Goal: Task Accomplishment & Management: Manage account settings

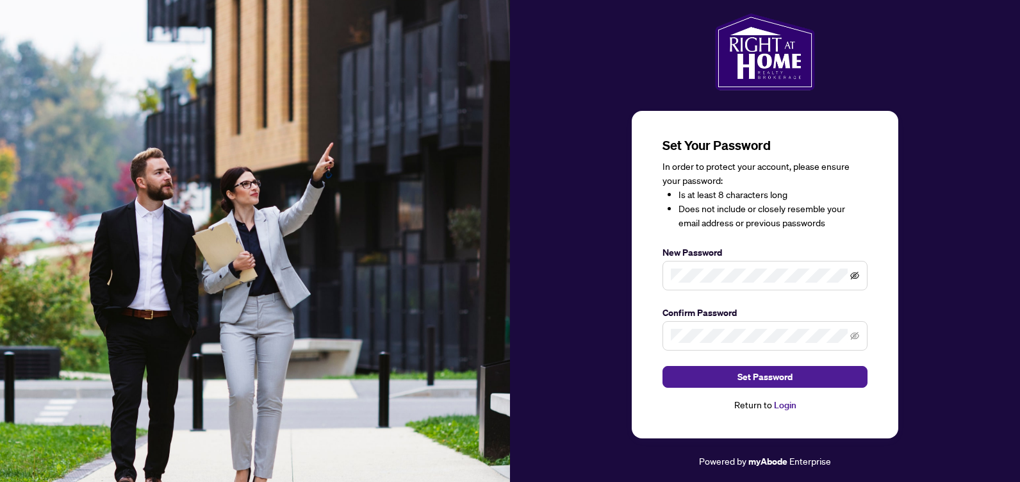
click at [853, 277] on icon "eye-invisible" at bounding box center [854, 276] width 9 height 8
click at [780, 380] on span "Set Password" at bounding box center [764, 376] width 55 height 21
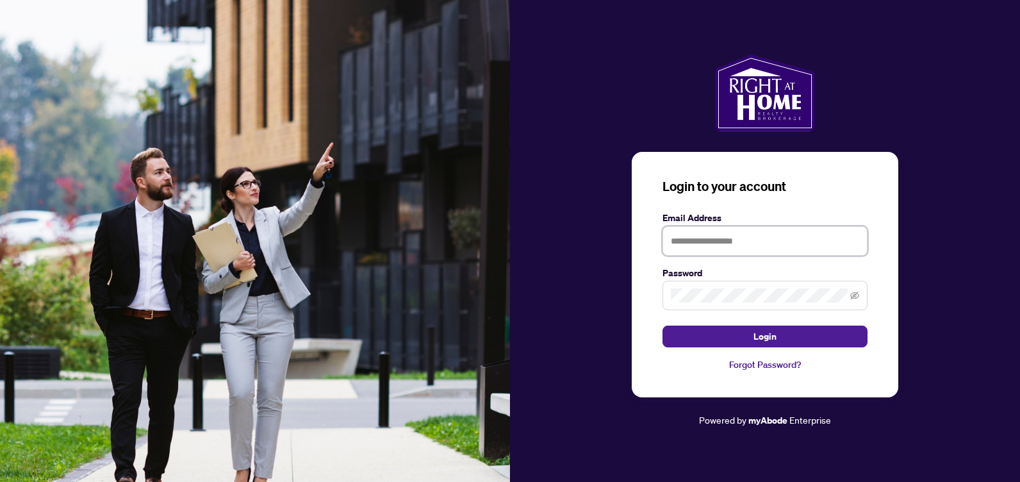
click at [734, 245] on input "text" at bounding box center [765, 240] width 205 height 29
type input "**********"
click at [663, 325] on button "Login" at bounding box center [765, 336] width 205 height 22
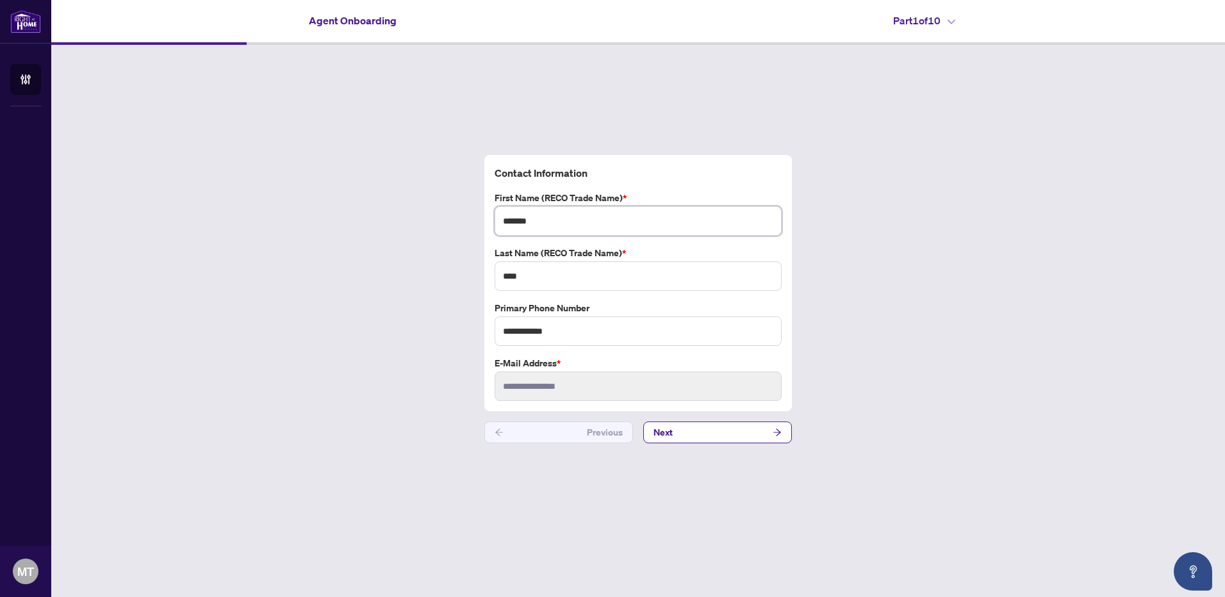
click at [548, 217] on input "*******" at bounding box center [638, 220] width 287 height 29
click at [557, 273] on input "****" at bounding box center [638, 275] width 287 height 29
click at [703, 436] on button "Next" at bounding box center [717, 433] width 149 height 22
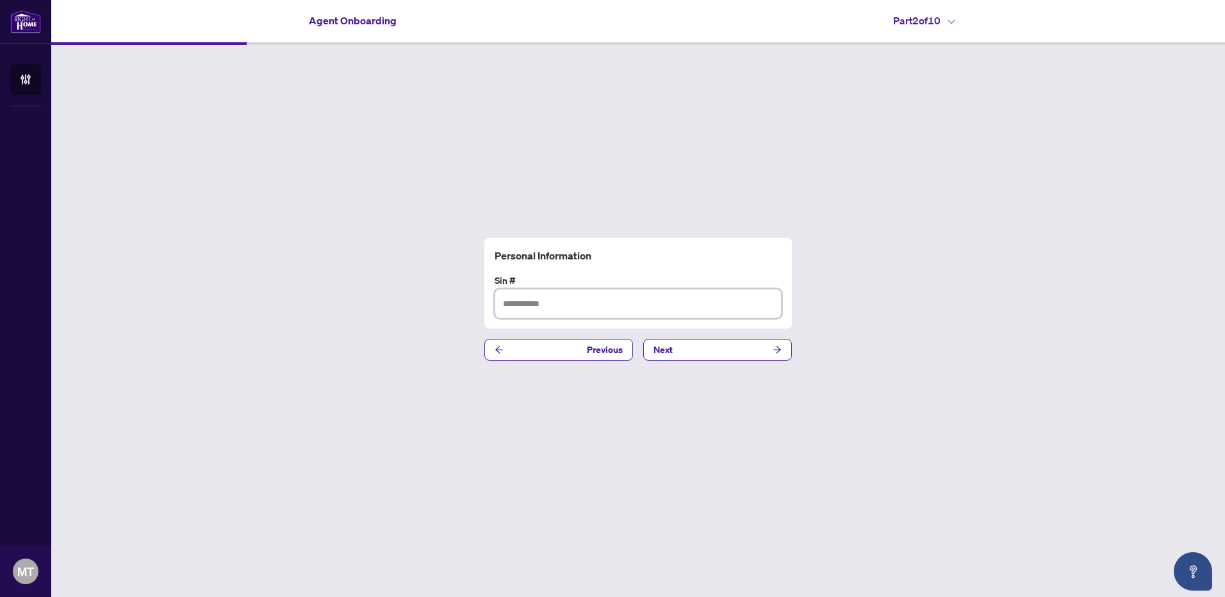
click at [570, 301] on input "text" at bounding box center [638, 303] width 287 height 29
type input "*********"
click at [680, 351] on button "Next" at bounding box center [717, 350] width 149 height 22
click at [557, 305] on input "text" at bounding box center [638, 303] width 287 height 29
click at [556, 305] on input "text" at bounding box center [638, 303] width 287 height 29
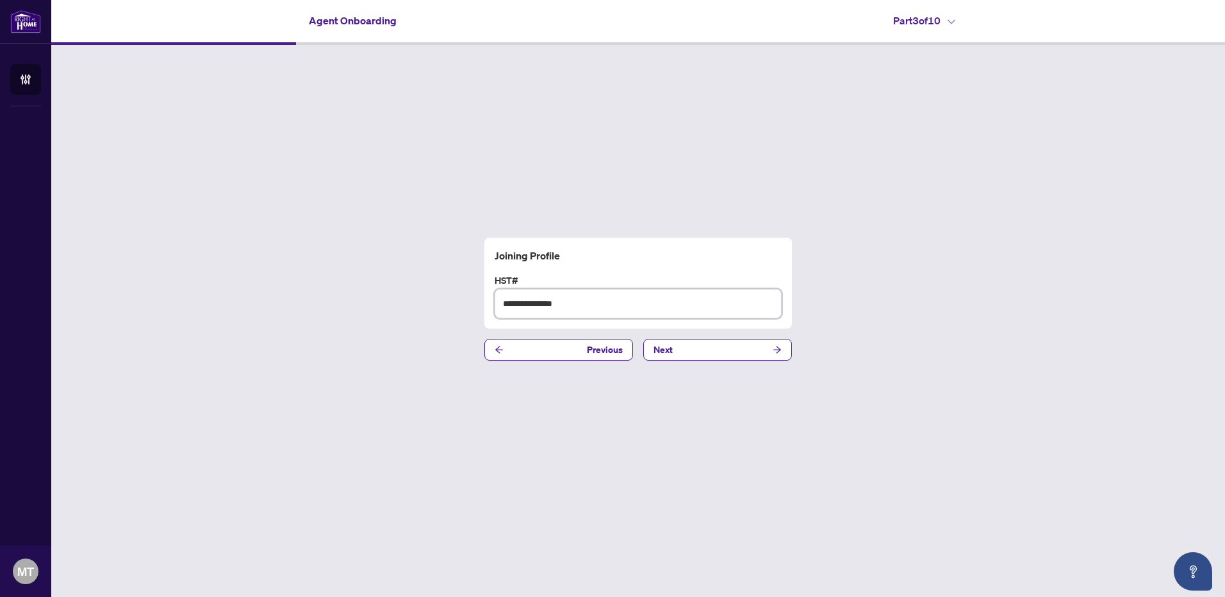
click at [544, 304] on input "**********" at bounding box center [638, 303] width 287 height 29
type input "**********"
click at [702, 356] on button "Next" at bounding box center [717, 350] width 149 height 22
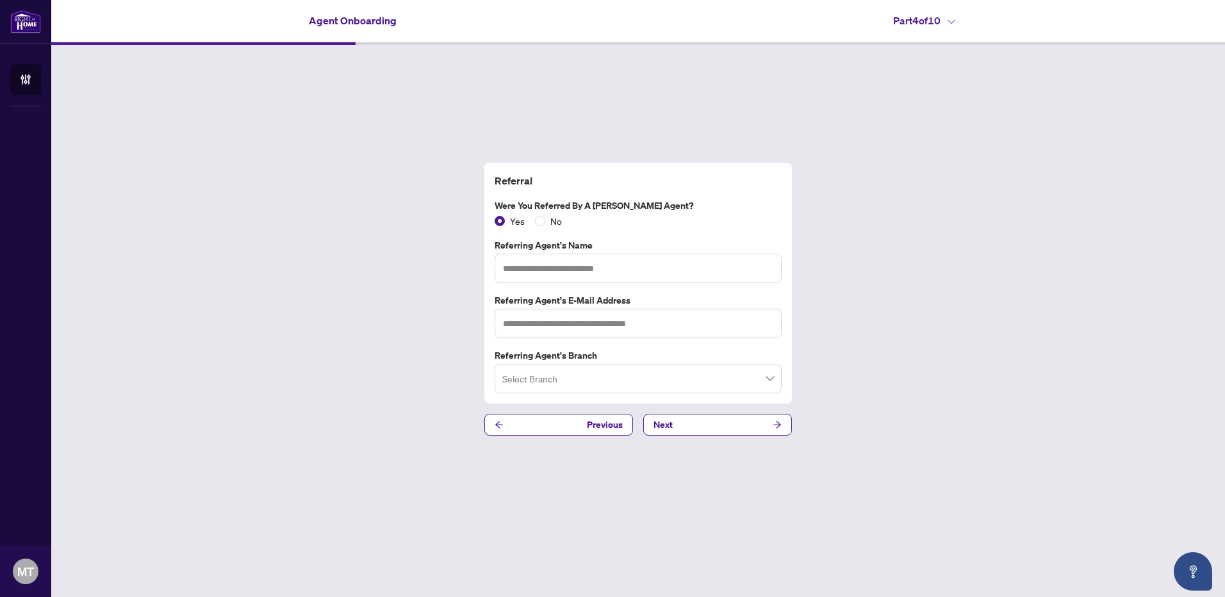
click at [390, 332] on div "Referral Were you referred by a [PERSON_NAME] Agent? Yes No Referring Agent's N…" at bounding box center [638, 299] width 1174 height 509
click at [523, 265] on input "text" at bounding box center [638, 268] width 287 height 29
click at [554, 272] on input "*****" at bounding box center [638, 268] width 287 height 29
type input "**********"
click at [558, 381] on input "search" at bounding box center [632, 380] width 260 height 28
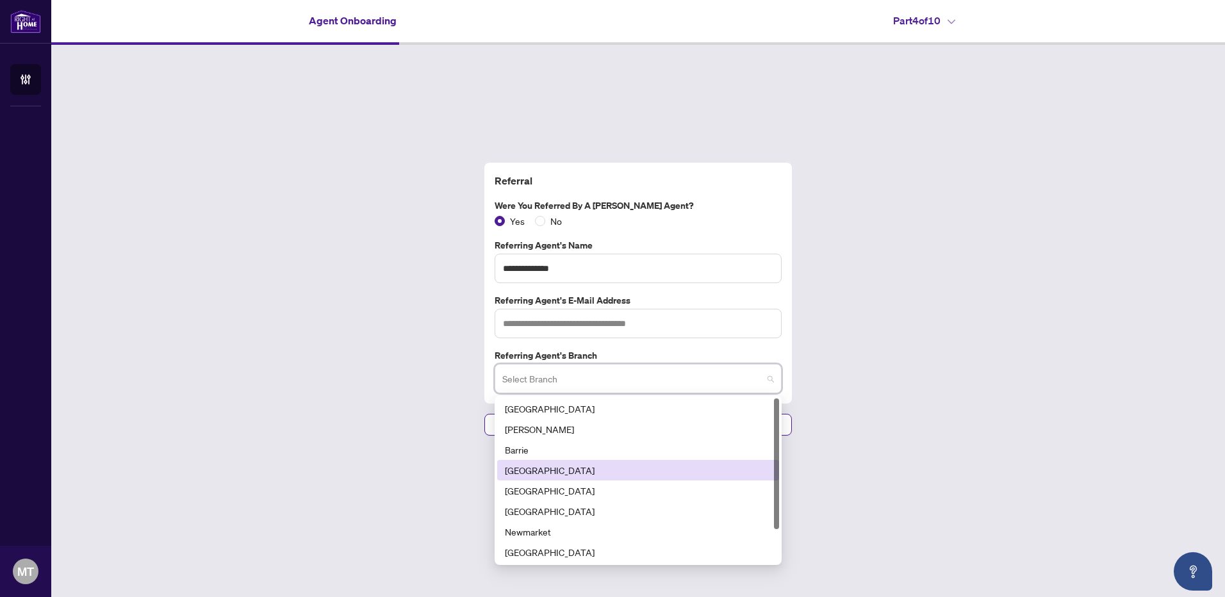
click at [525, 466] on div "[GEOGRAPHIC_DATA]" at bounding box center [638, 470] width 267 height 14
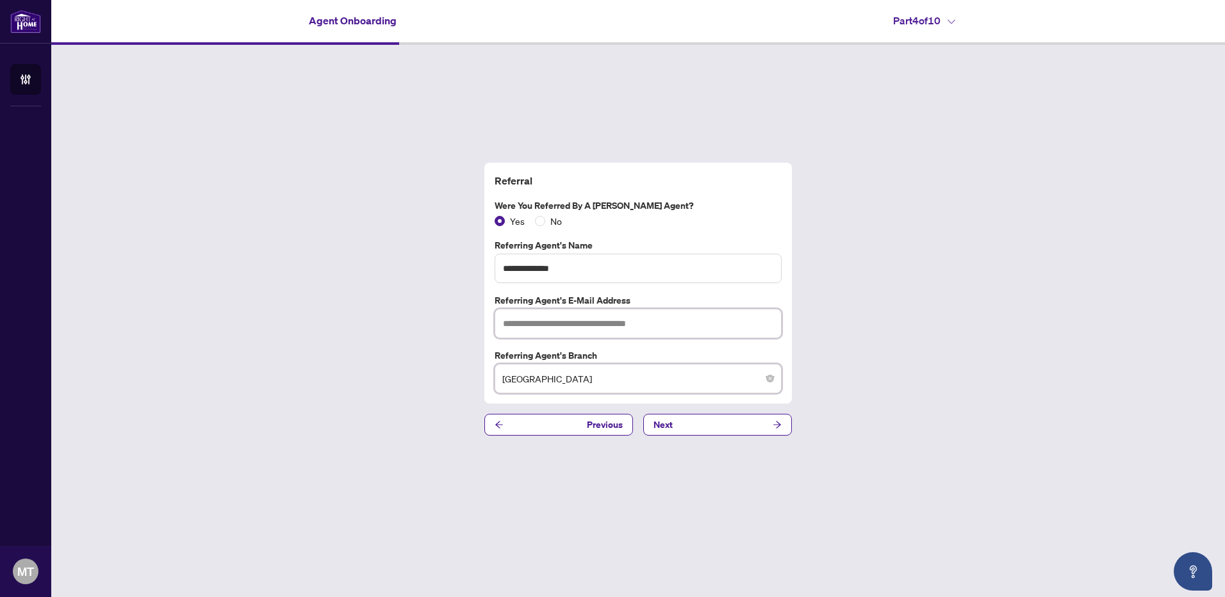
click at [536, 332] on input "text" at bounding box center [638, 323] width 287 height 29
click at [532, 328] on input "text" at bounding box center [638, 323] width 287 height 29
click at [552, 331] on input "text" at bounding box center [638, 323] width 287 height 29
type input "**********"
click at [658, 423] on span "Next" at bounding box center [663, 425] width 19 height 21
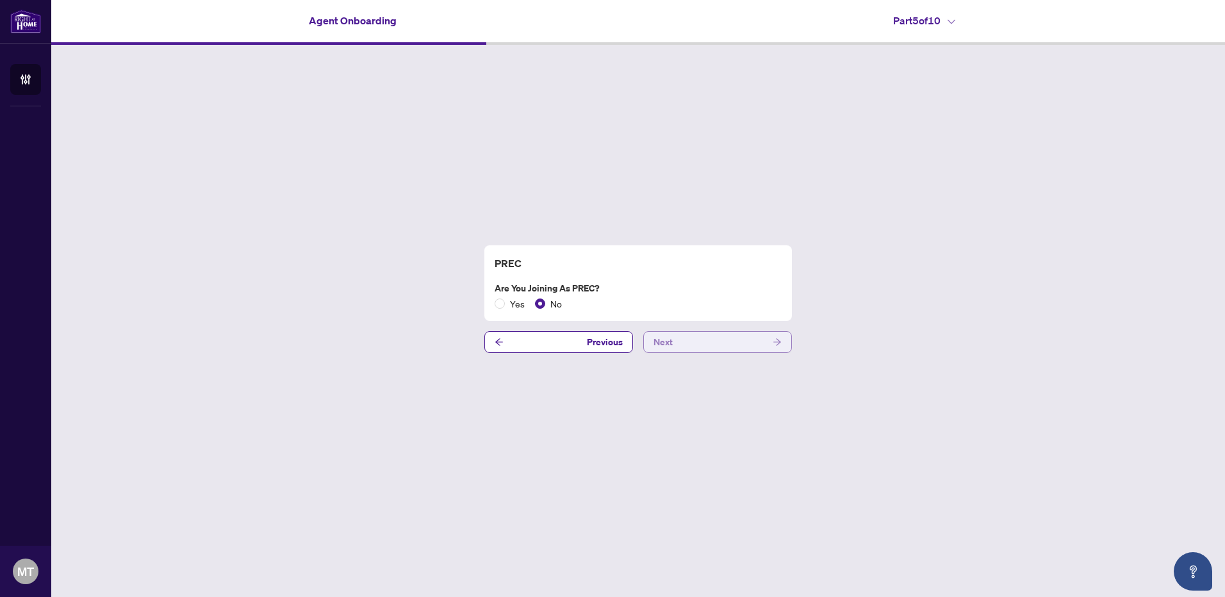
click at [693, 345] on button "Next" at bounding box center [717, 342] width 149 height 22
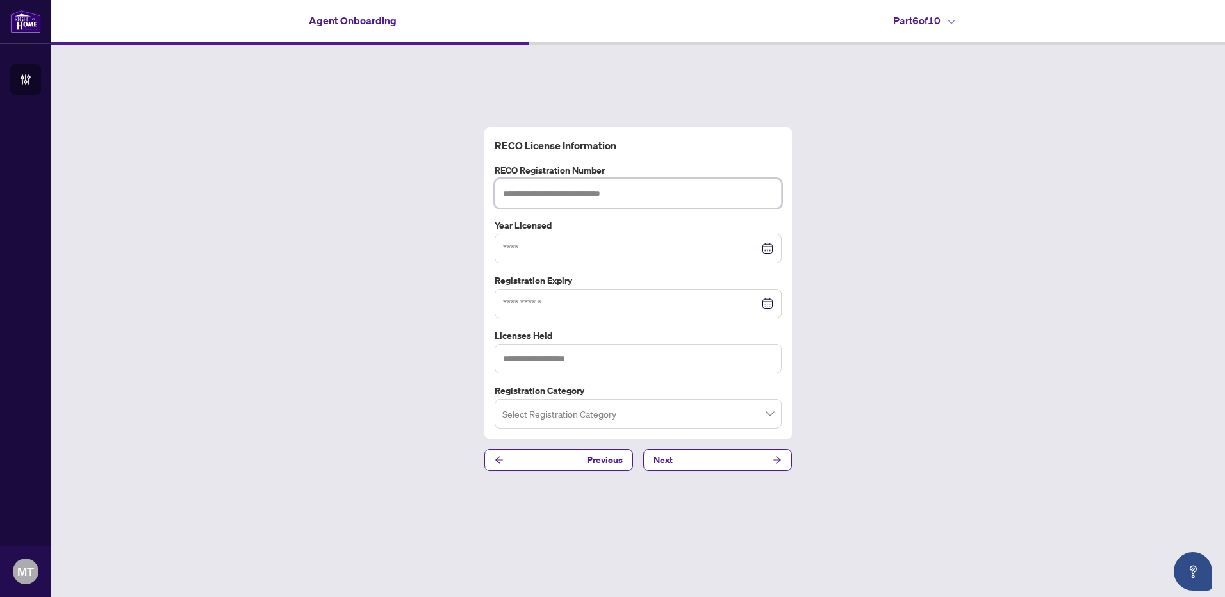
click at [541, 199] on input "text" at bounding box center [638, 193] width 287 height 29
click at [547, 193] on input "text" at bounding box center [638, 193] width 287 height 29
click at [612, 195] on input "text" at bounding box center [638, 193] width 287 height 29
click at [563, 190] on input "text" at bounding box center [638, 193] width 287 height 29
click at [772, 245] on div at bounding box center [638, 249] width 270 height 14
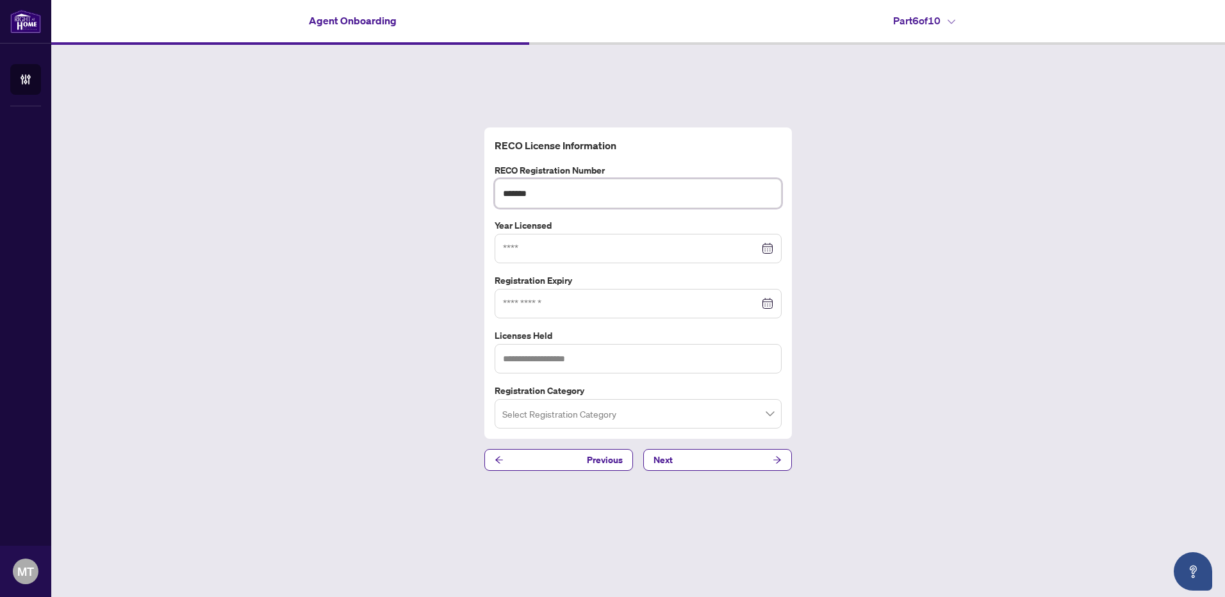
type input "*******"
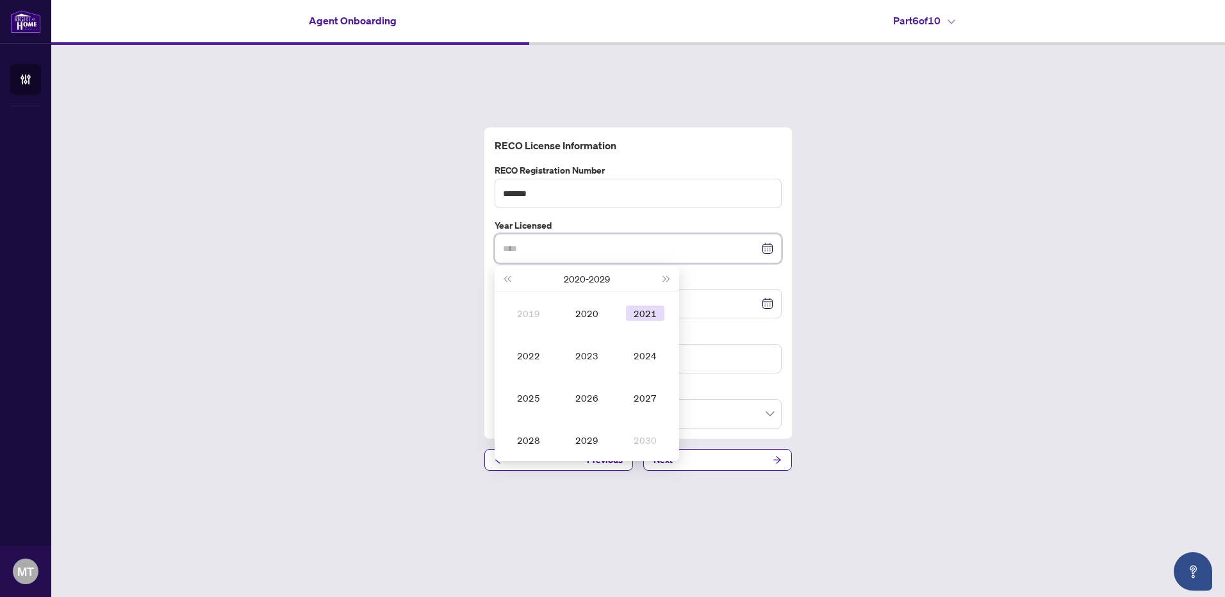
type input "****"
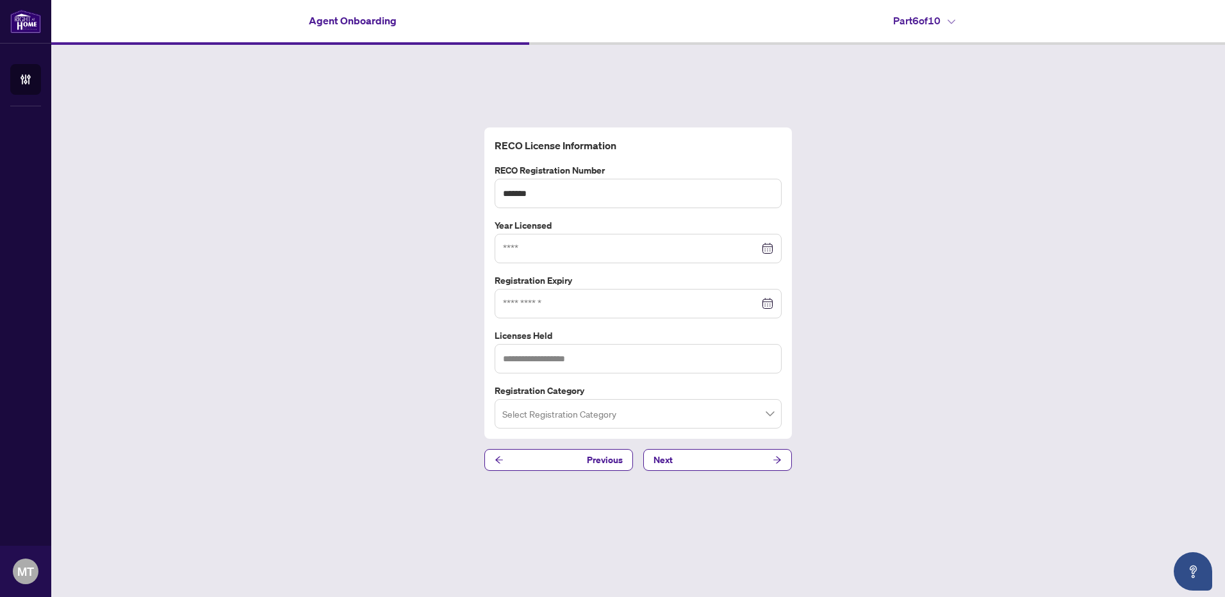
click at [898, 195] on div "RECO License Information RECO Registration Number ******* Year Licensed [DATE] …" at bounding box center [638, 299] width 1174 height 509
click at [766, 248] on div at bounding box center [638, 249] width 270 height 14
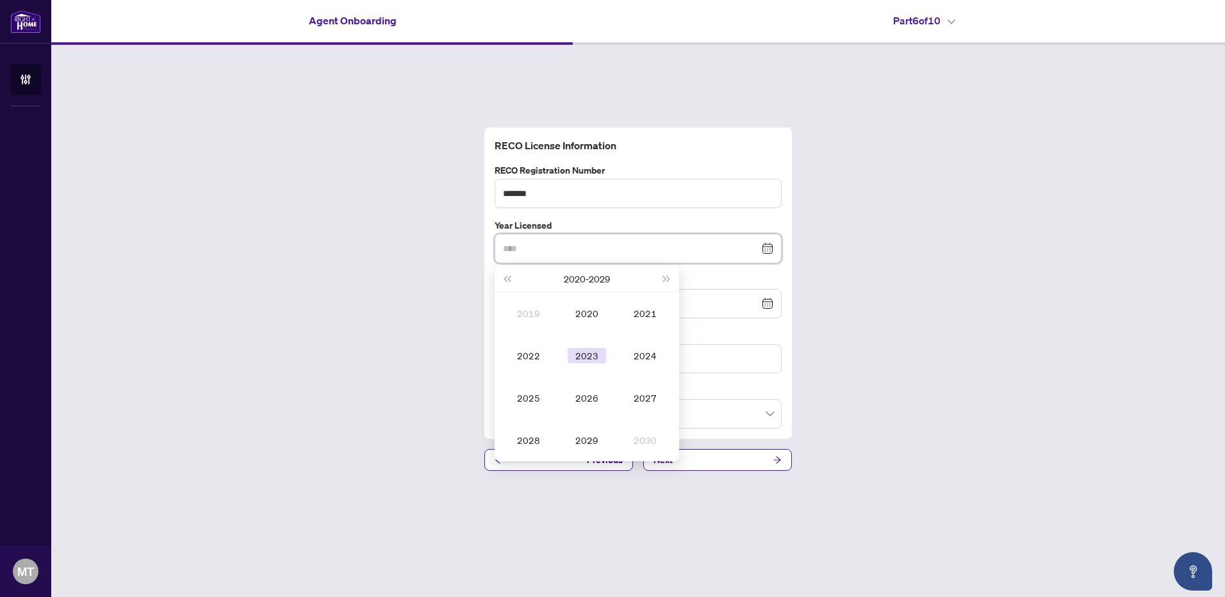
type input "****"
click at [597, 361] on div "2023" at bounding box center [587, 355] width 38 height 15
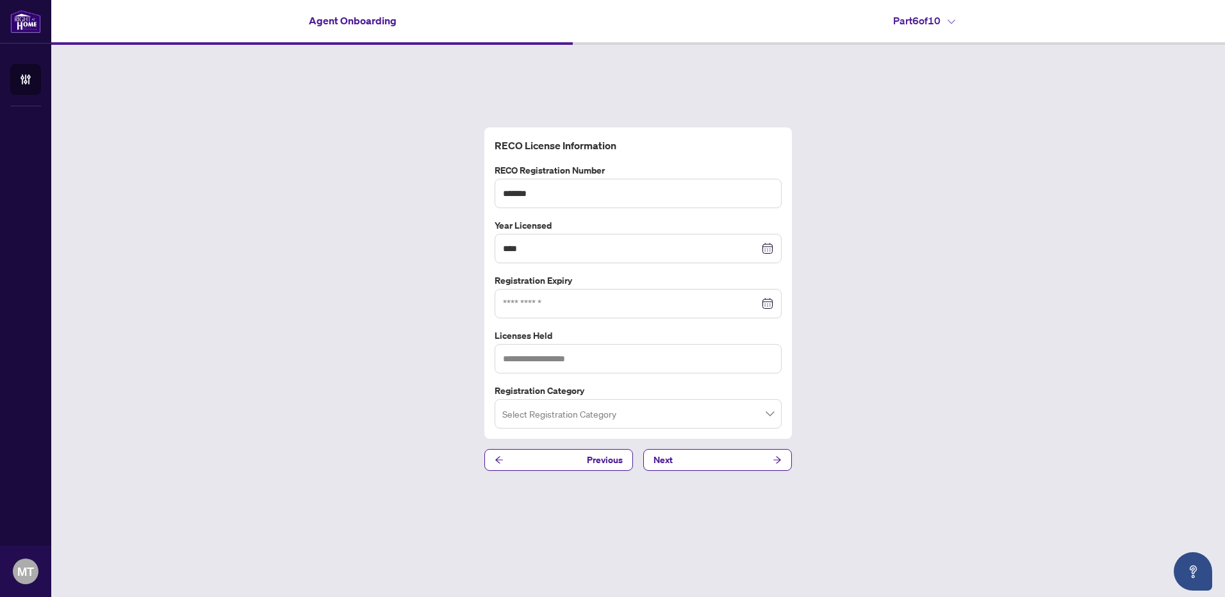
click at [766, 306] on div at bounding box center [638, 304] width 270 height 14
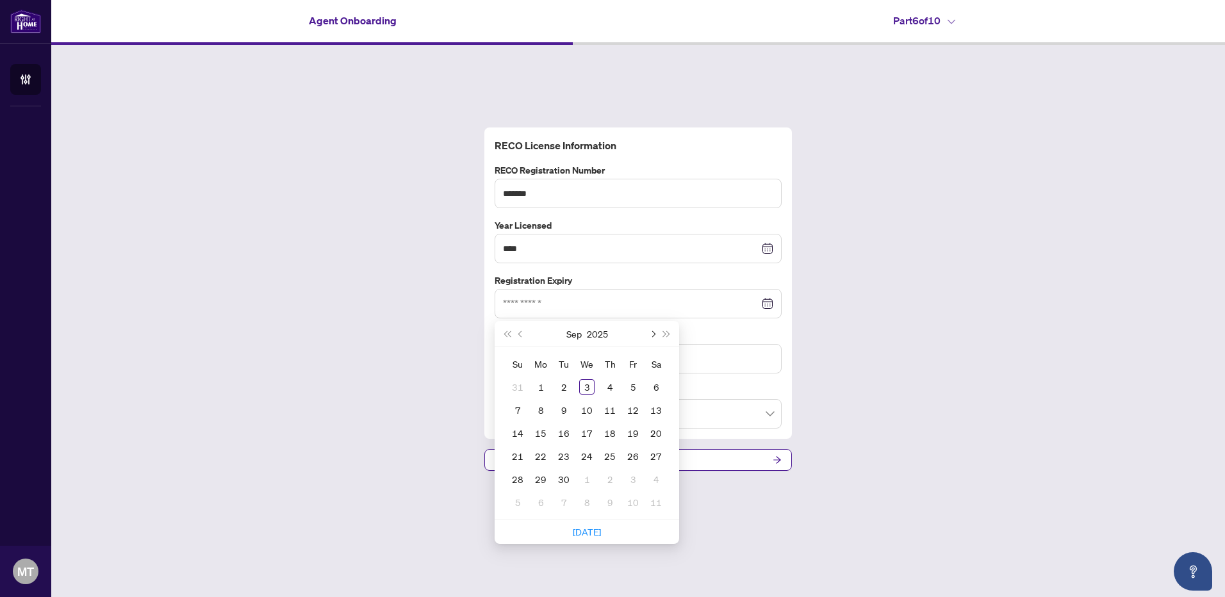
click at [654, 336] on button "Next month (PageDown)" at bounding box center [652, 334] width 14 height 26
type input "**********"
click at [518, 456] on div "19" at bounding box center [517, 456] width 15 height 15
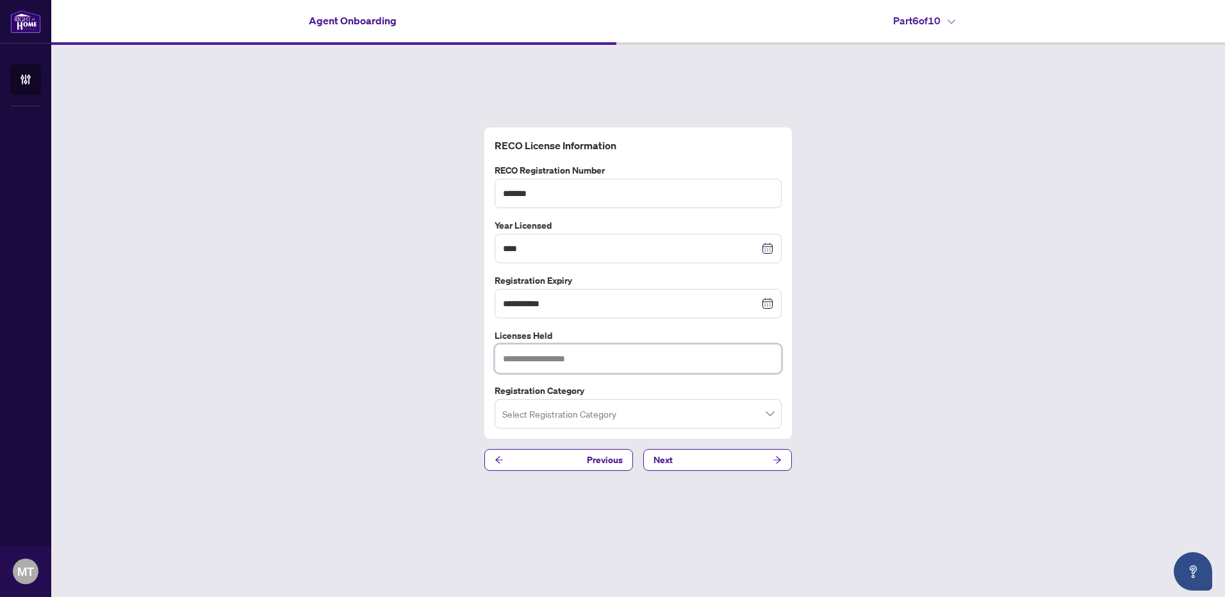
click at [612, 360] on input "text" at bounding box center [638, 358] width 287 height 29
click at [584, 465] on button "Previous" at bounding box center [558, 460] width 149 height 22
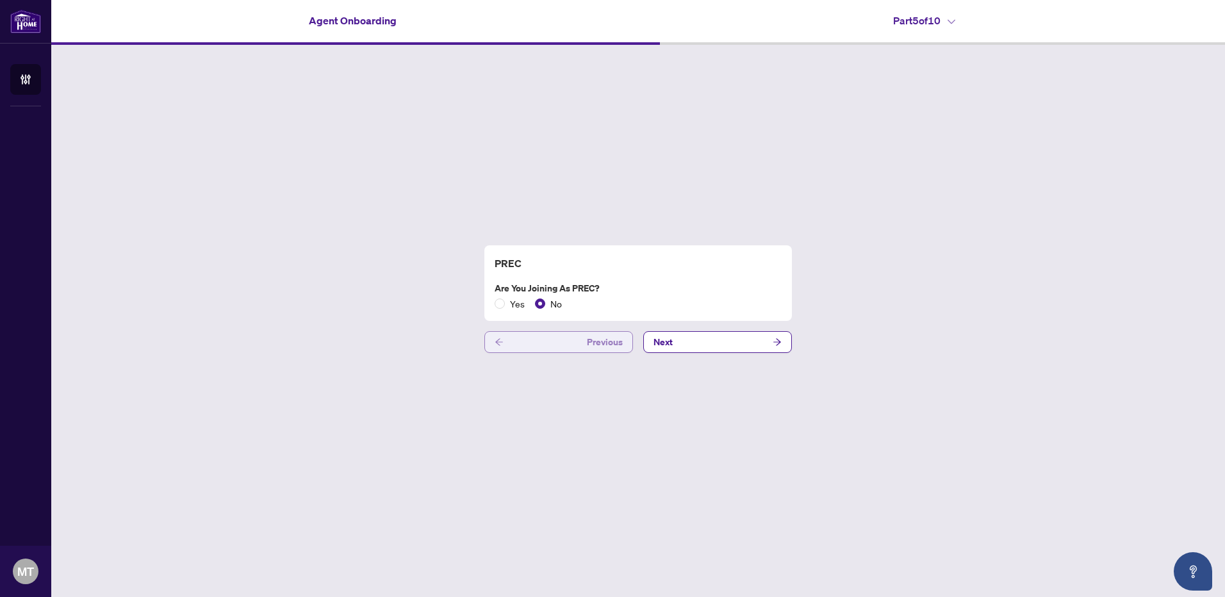
click at [590, 343] on span "Previous" at bounding box center [605, 342] width 36 height 21
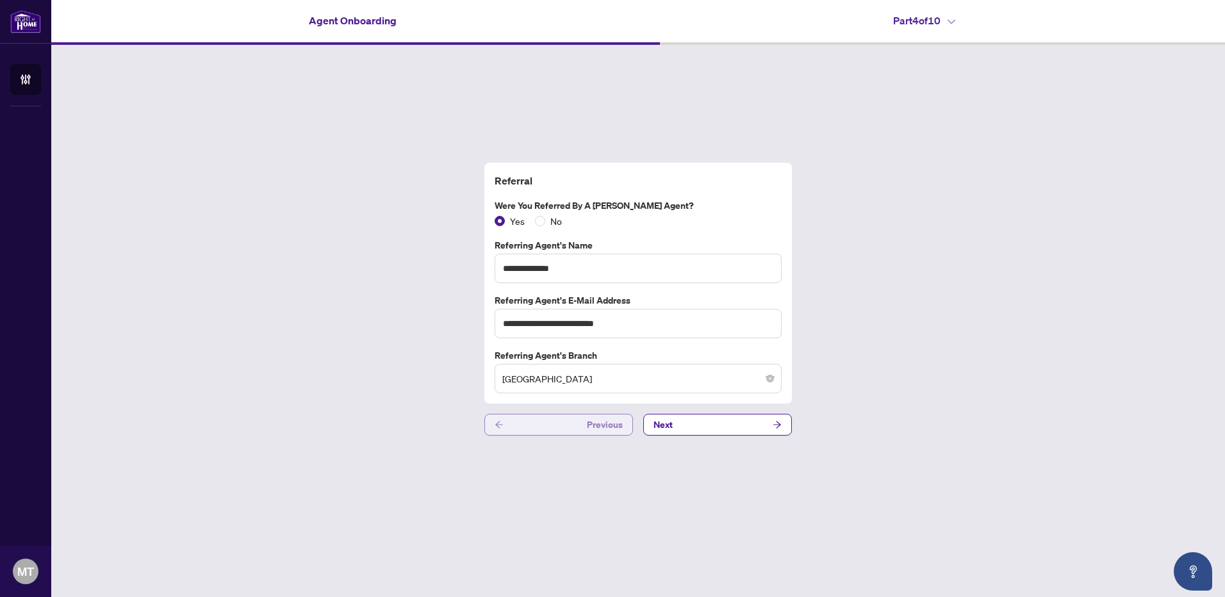
click at [597, 426] on span "Previous" at bounding box center [605, 425] width 36 height 21
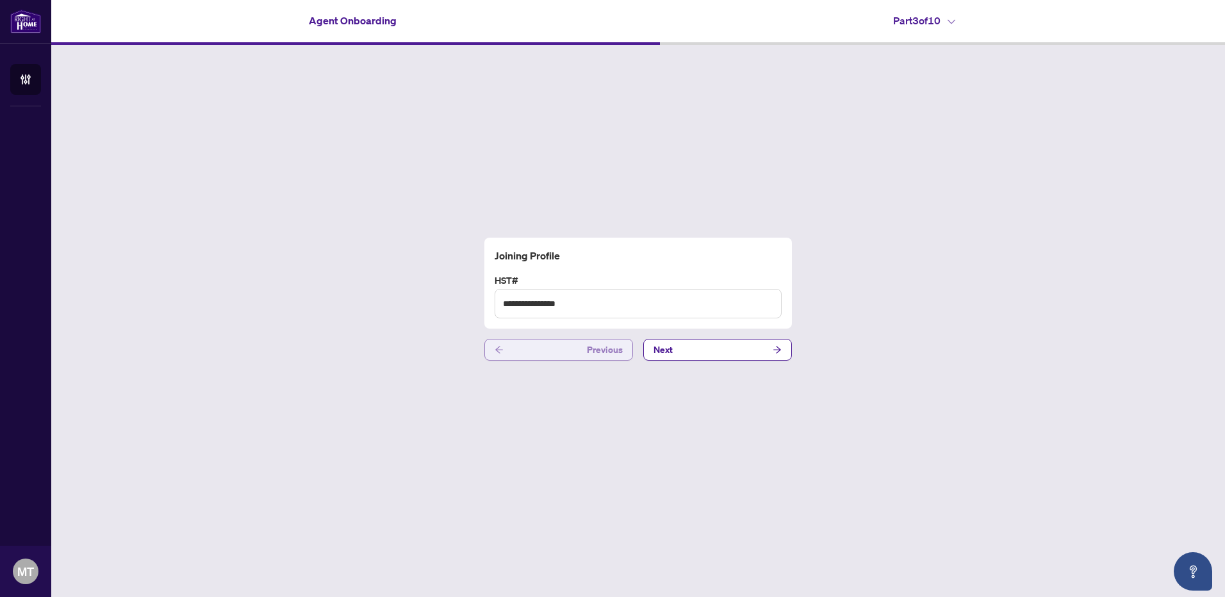
click at [597, 347] on span "Previous" at bounding box center [605, 350] width 36 height 21
click at [679, 352] on button "Next" at bounding box center [717, 350] width 149 height 22
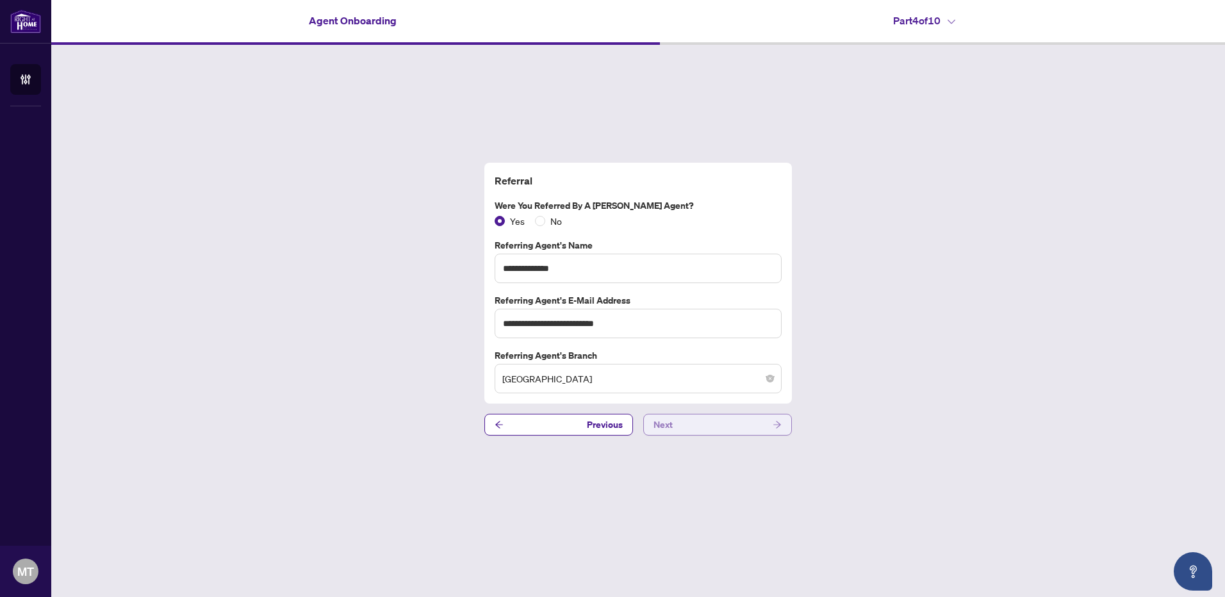
click at [668, 420] on span "Next" at bounding box center [663, 425] width 19 height 21
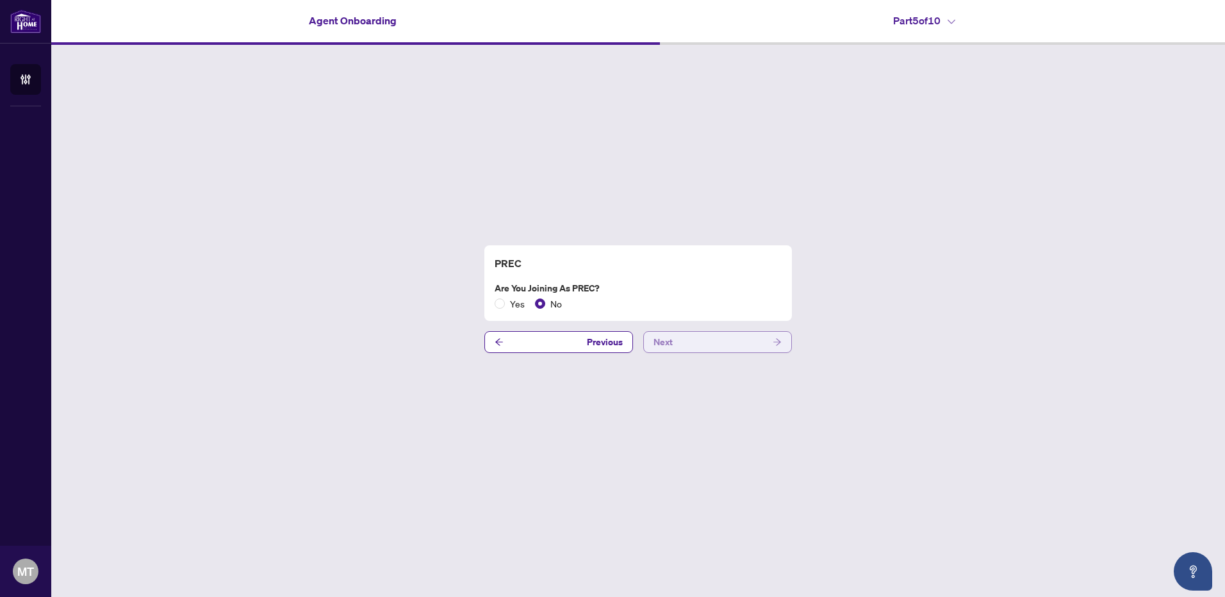
click at [668, 334] on span "Next" at bounding box center [663, 342] width 19 height 21
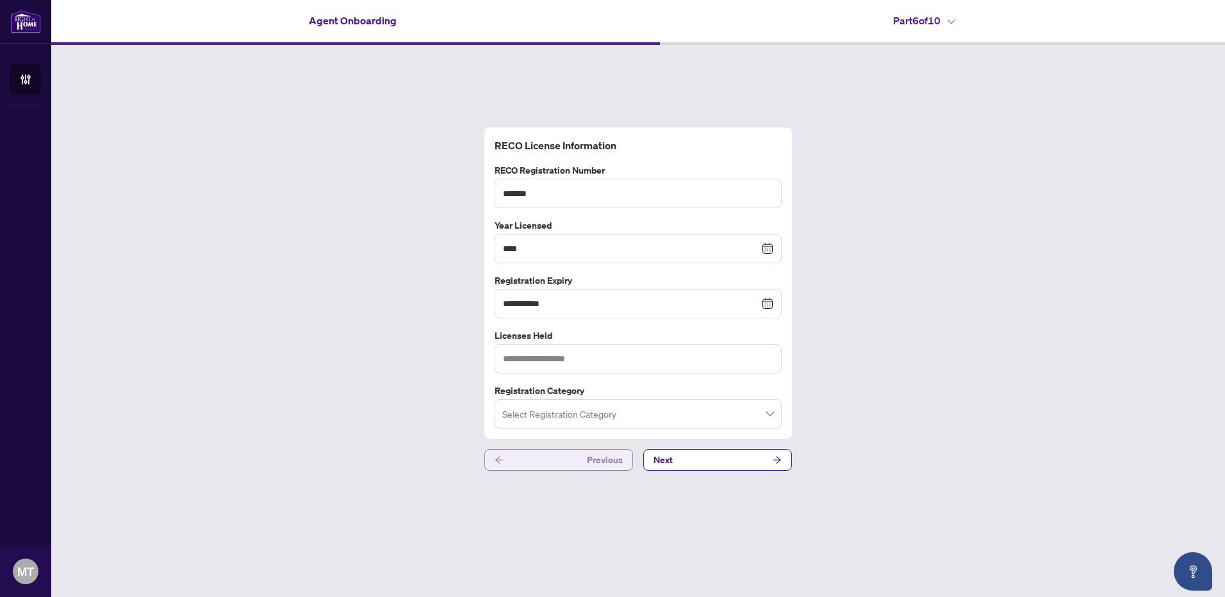
click at [583, 455] on button "Previous" at bounding box center [558, 460] width 149 height 22
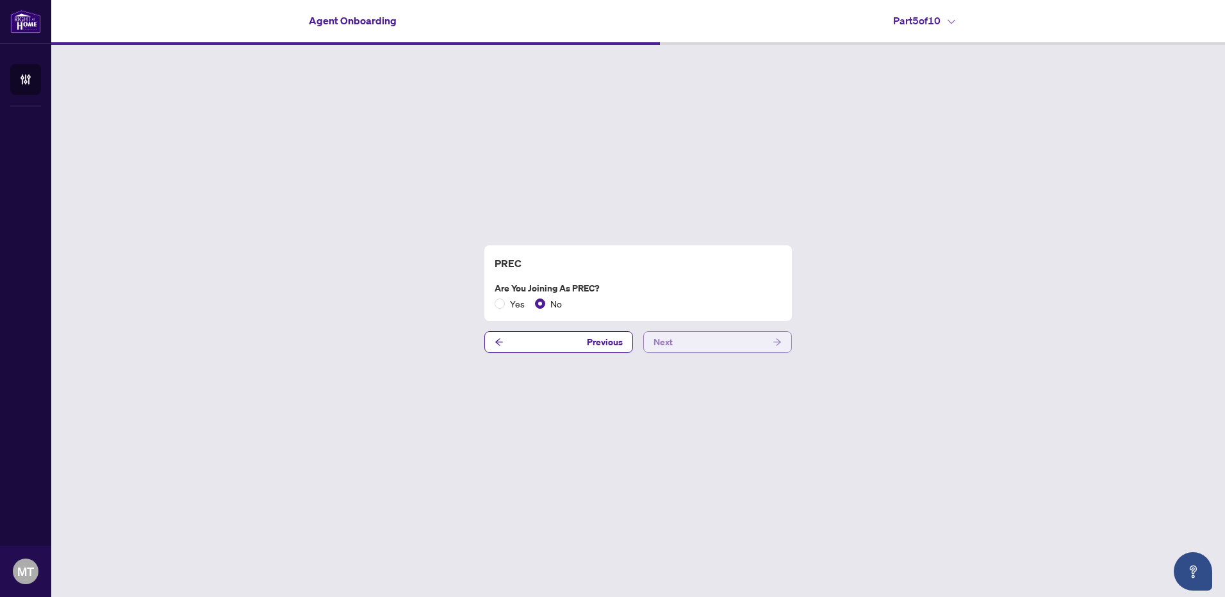
click at [662, 346] on span "Next" at bounding box center [663, 342] width 19 height 21
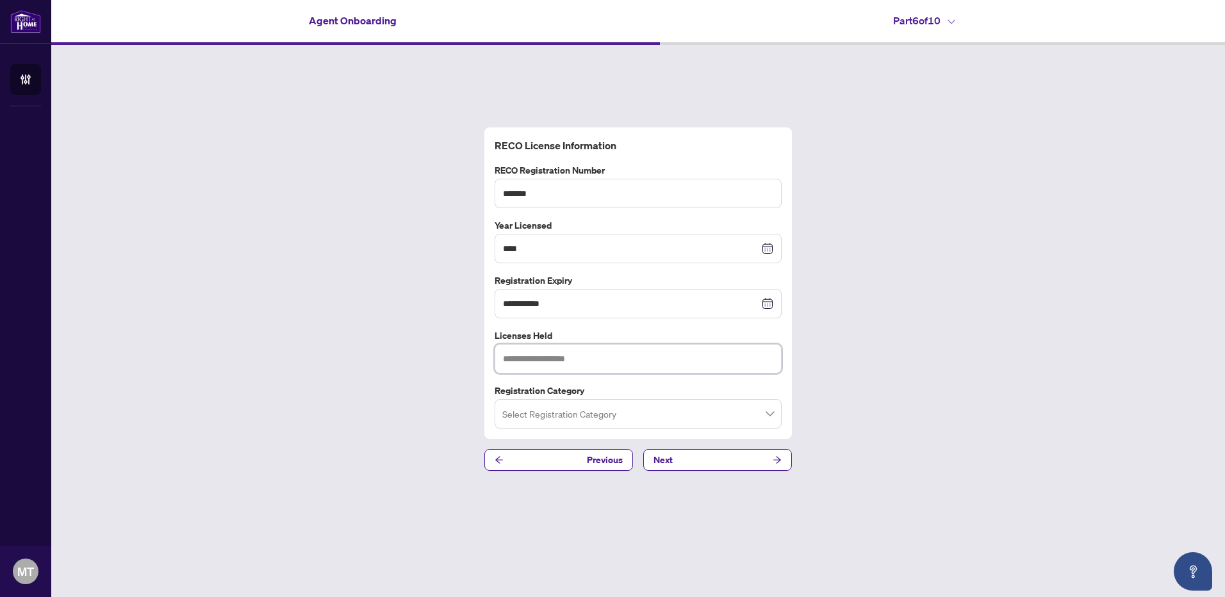
click at [590, 359] on input "text" at bounding box center [638, 358] width 287 height 29
click at [664, 412] on input "search" at bounding box center [632, 416] width 260 height 28
click at [579, 461] on div "Sales Representative" at bounding box center [638, 464] width 267 height 14
click at [551, 359] on input "text" at bounding box center [638, 358] width 287 height 29
click at [556, 358] on input "text" at bounding box center [638, 358] width 287 height 29
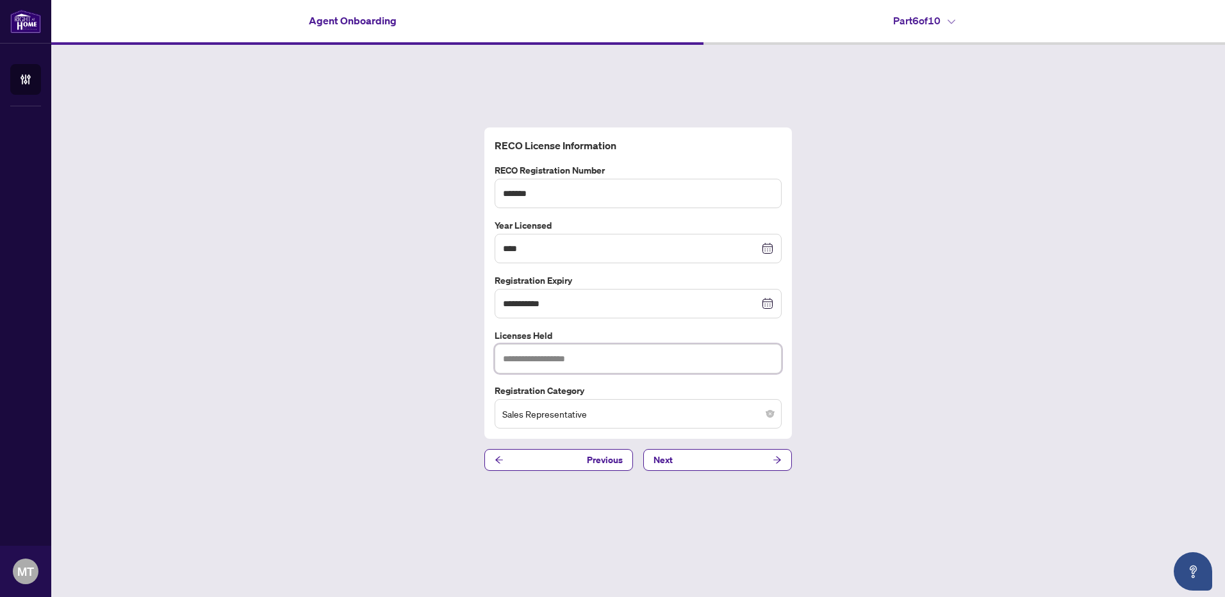
click at [536, 356] on input "text" at bounding box center [638, 358] width 287 height 29
type input "**********"
click at [711, 466] on button "Next" at bounding box center [717, 460] width 149 height 22
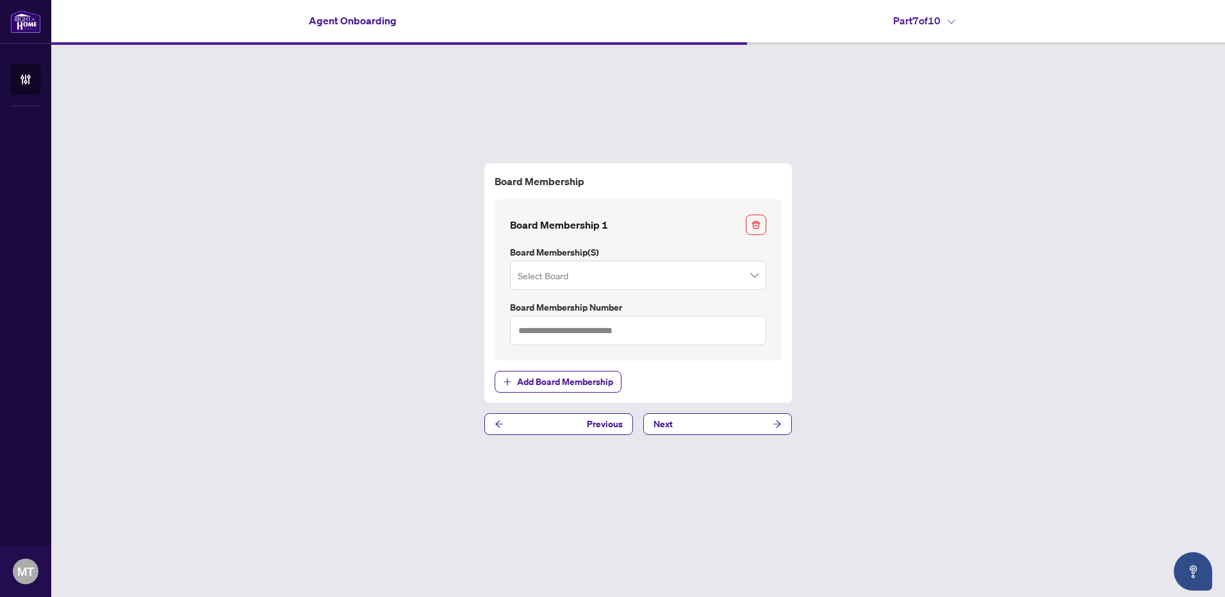
click at [579, 279] on input "search" at bounding box center [632, 277] width 229 height 28
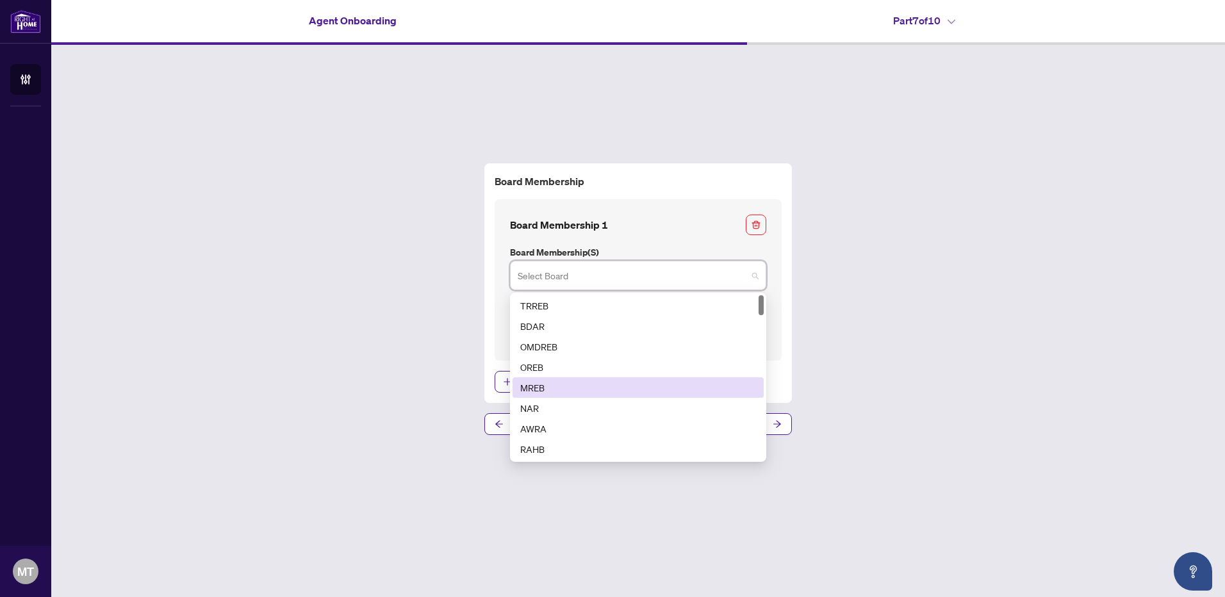
click at [539, 387] on div "MREB" at bounding box center [638, 388] width 236 height 14
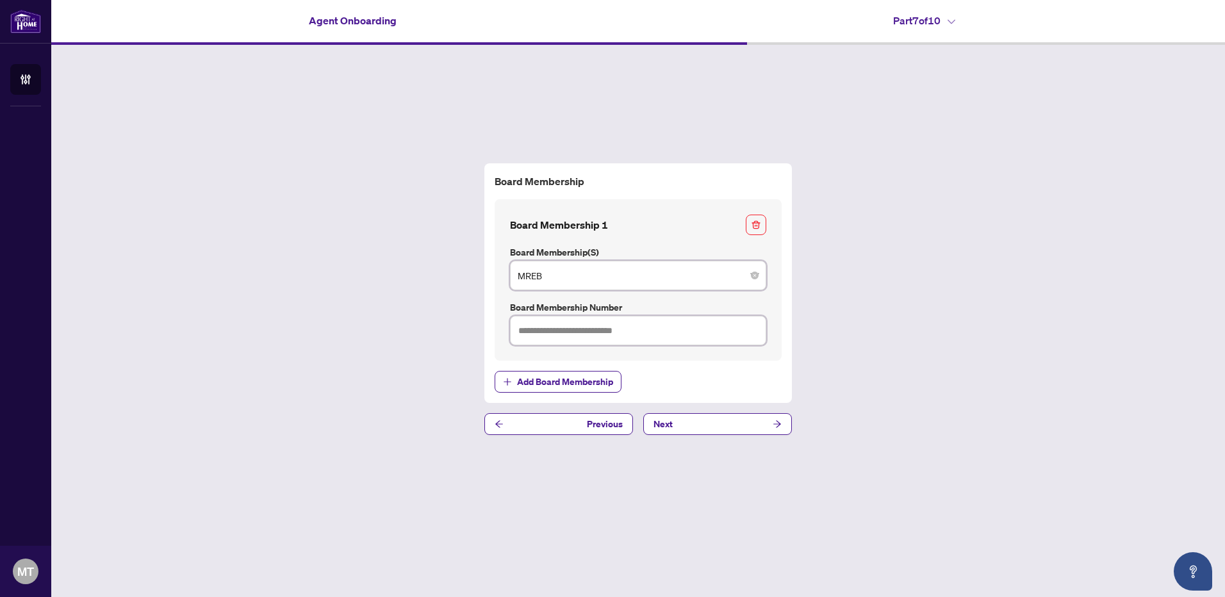
click at [573, 336] on input "text" at bounding box center [638, 330] width 256 height 29
click at [553, 329] on input "text" at bounding box center [638, 330] width 256 height 29
type input "******"
click at [687, 422] on button "Next" at bounding box center [717, 424] width 149 height 22
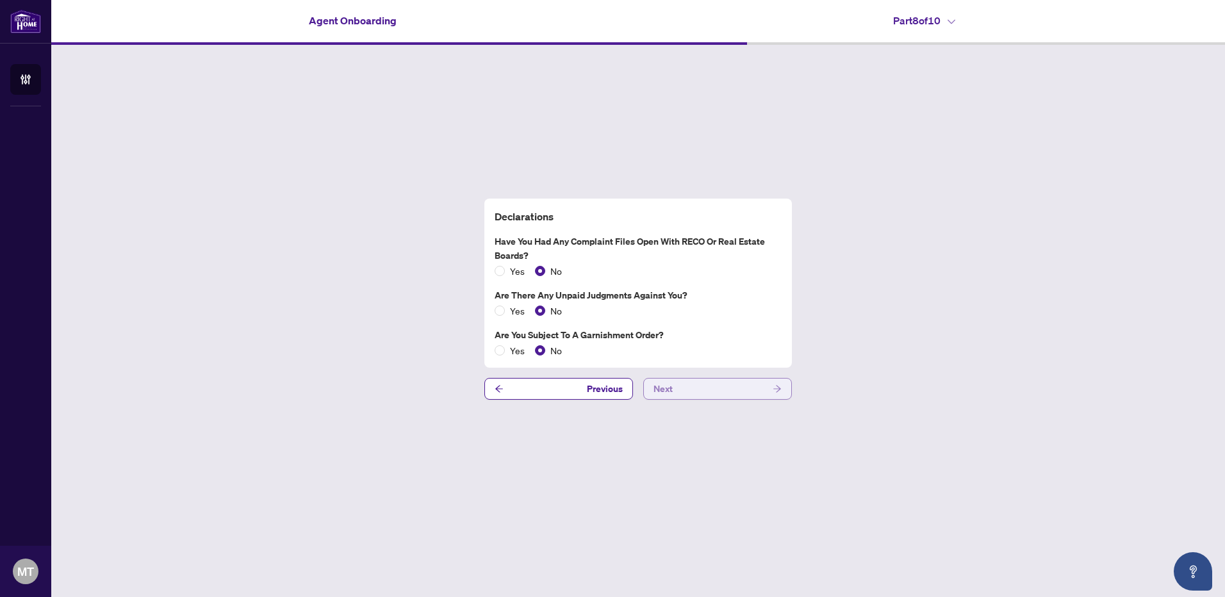
click at [682, 391] on button "Next" at bounding box center [717, 389] width 149 height 22
click at [668, 387] on span "Next" at bounding box center [663, 389] width 19 height 21
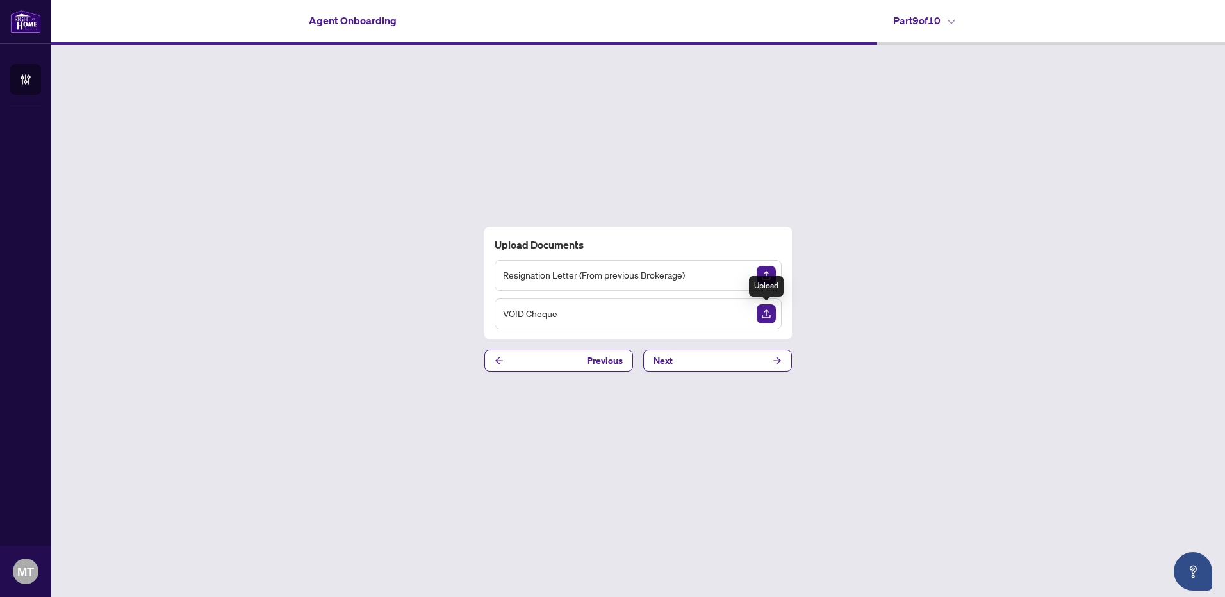
click at [765, 311] on img "Upload Document" at bounding box center [766, 313] width 19 height 19
click at [685, 357] on button "Next" at bounding box center [717, 361] width 149 height 22
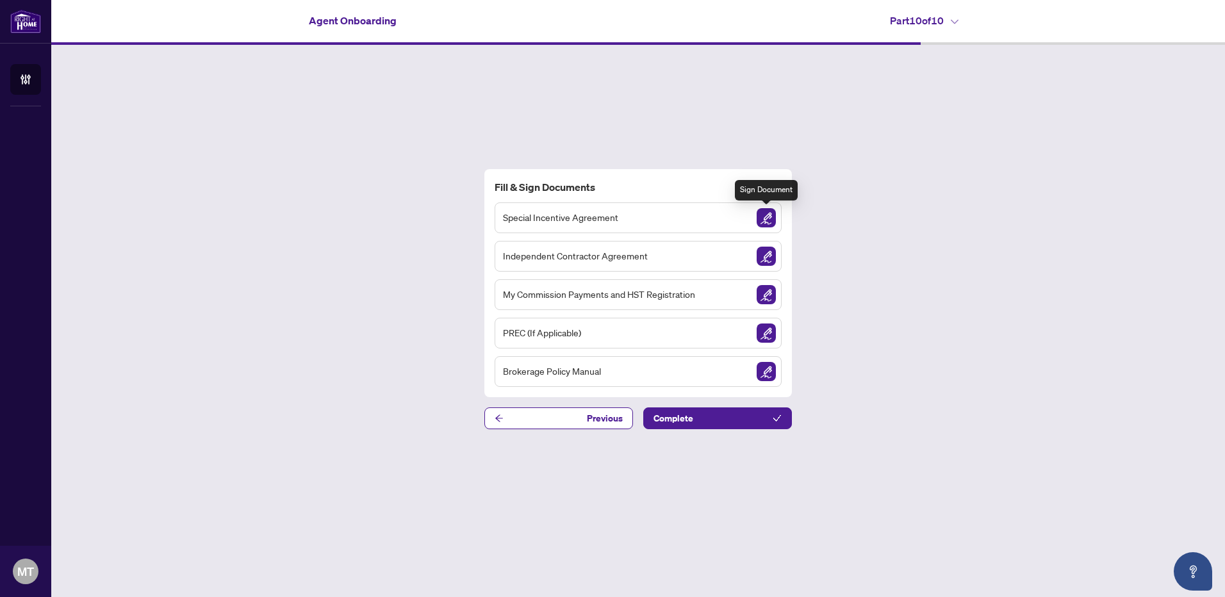
click at [771, 218] on img "Sign Document" at bounding box center [766, 217] width 19 height 19
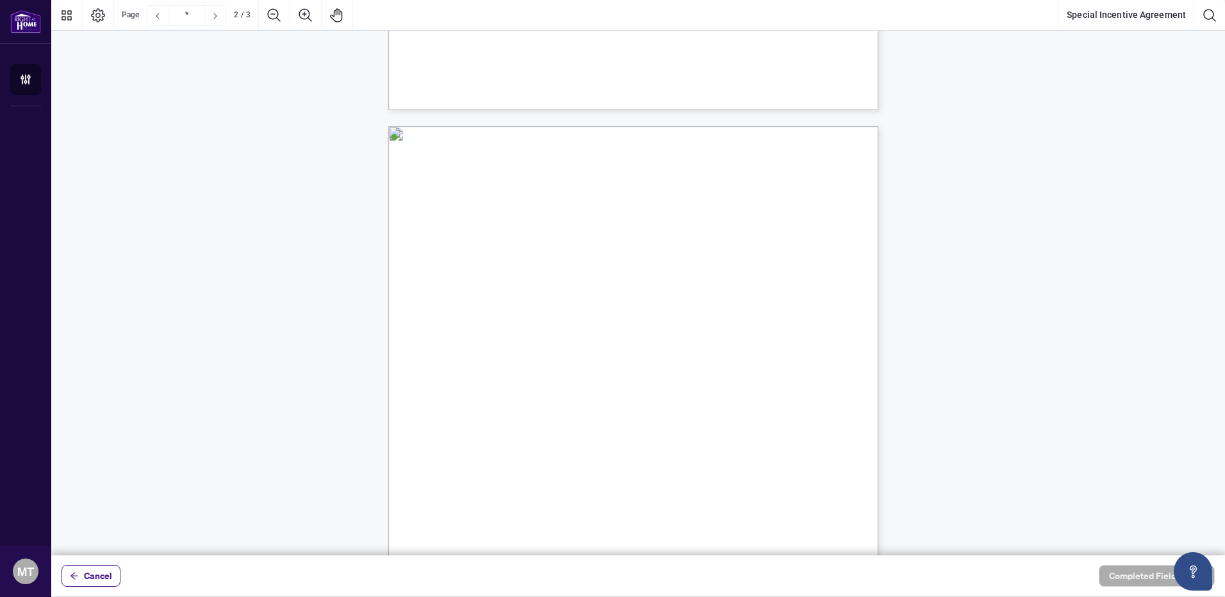
scroll to position [577, 0]
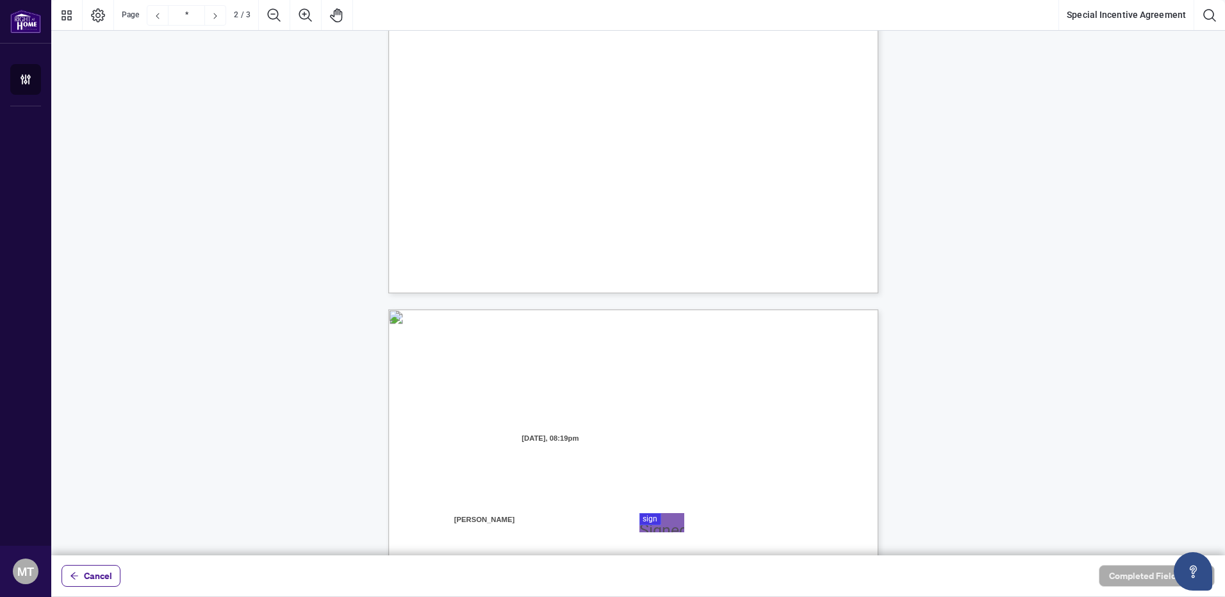
type input "*"
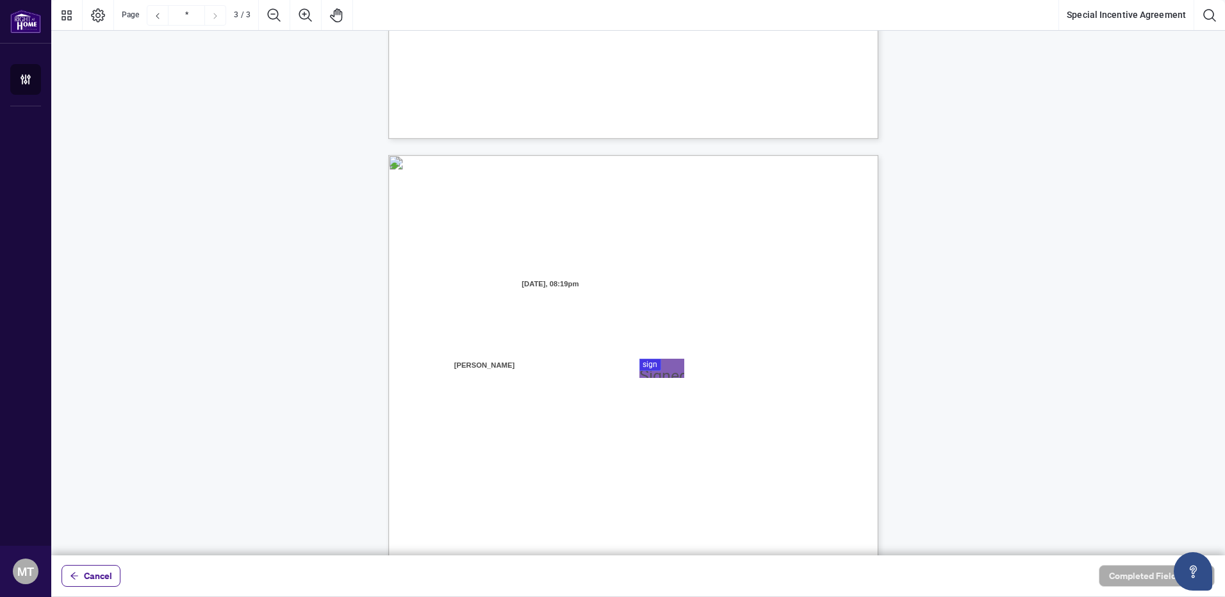
scroll to position [1196, 0]
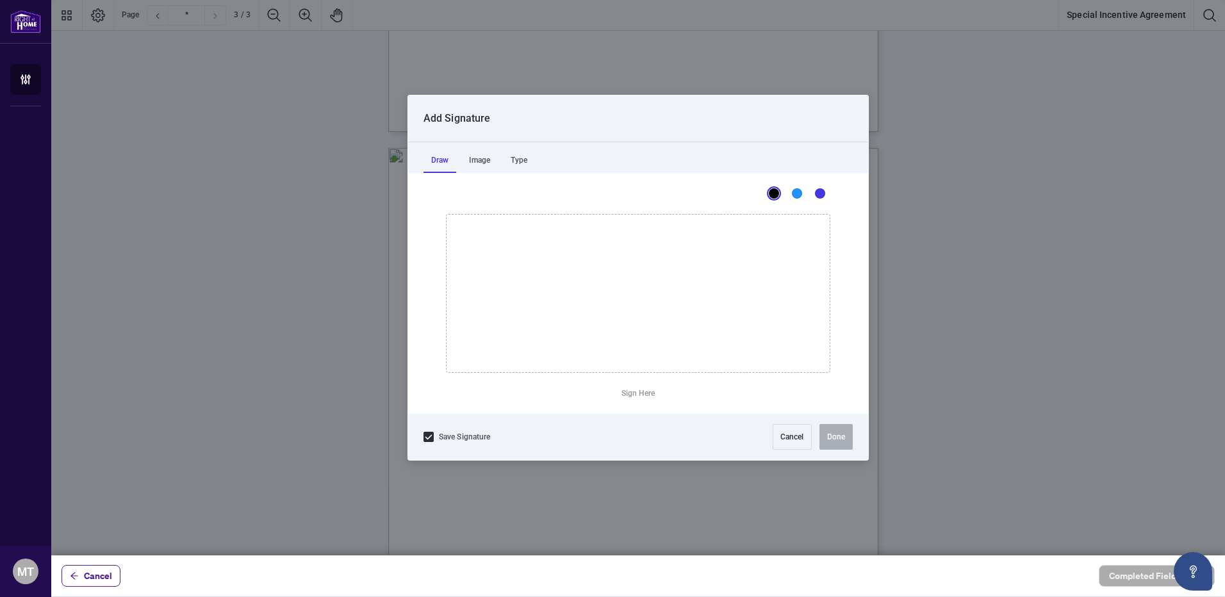
click at [648, 358] on div at bounding box center [638, 278] width 1174 height 556
drag, startPoint x: 530, startPoint y: 268, endPoint x: 586, endPoint y: 322, distance: 77.9
click at [586, 322] on icon "Drawing canvas" at bounding box center [638, 294] width 383 height 158
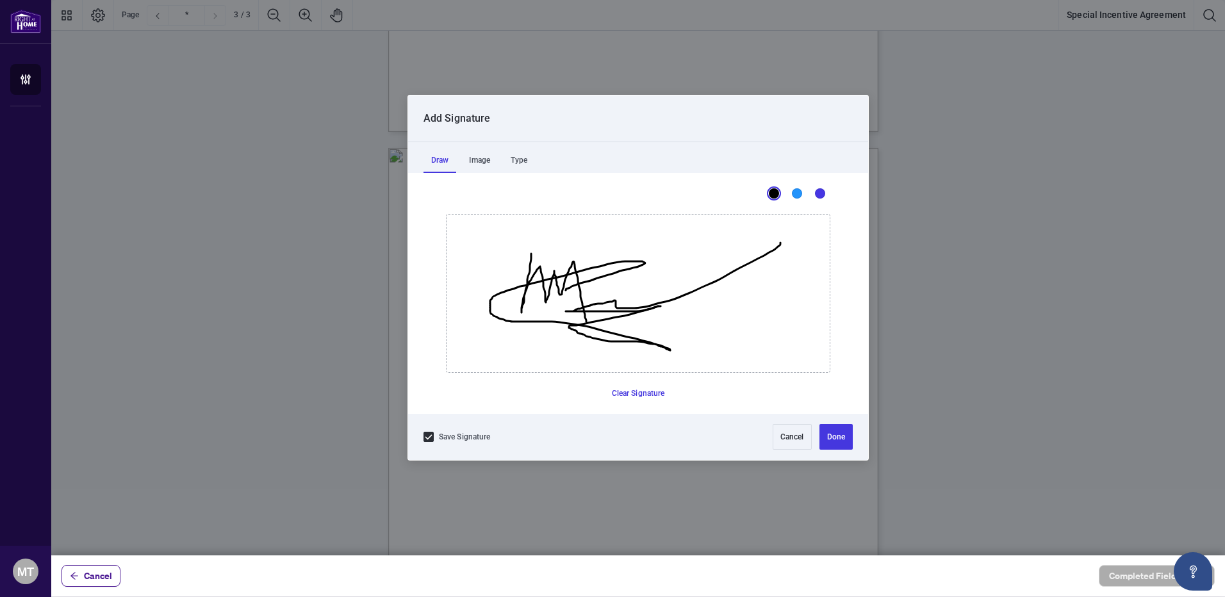
drag, startPoint x: 566, startPoint y: 290, endPoint x: 933, endPoint y: 281, distance: 367.3
click at [830, 288] on icon "Drawing canvas" at bounding box center [638, 294] width 383 height 158
click at [623, 395] on button "Clear Signature" at bounding box center [638, 393] width 63 height 21
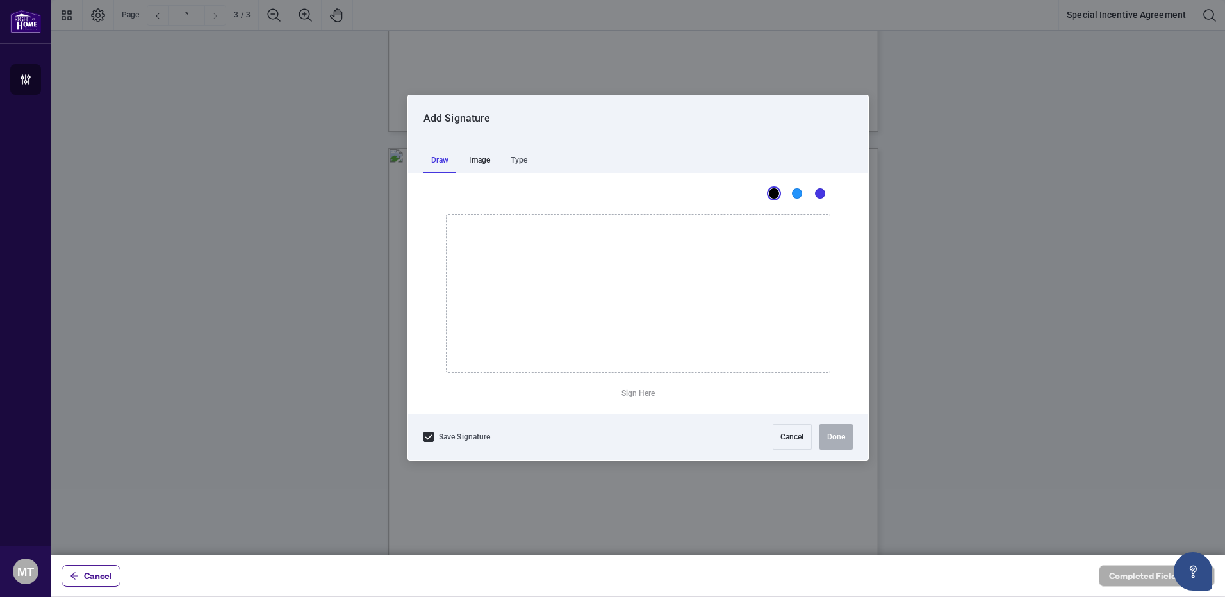
click at [475, 159] on div "Image" at bounding box center [479, 160] width 37 height 26
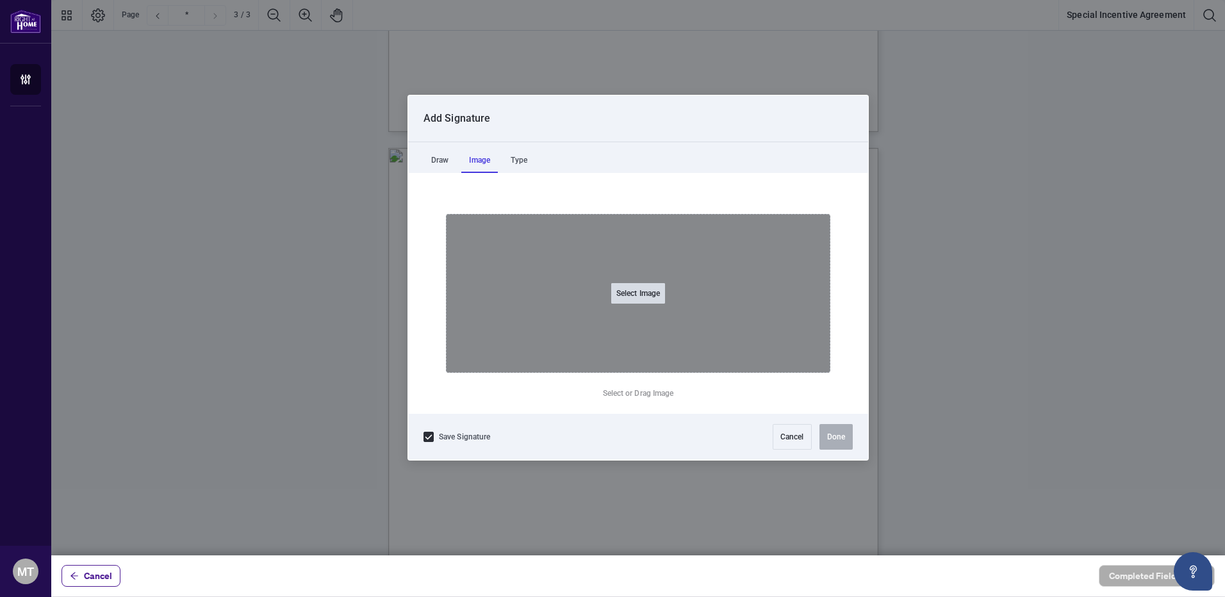
click at [634, 286] on button "Select Image" at bounding box center [638, 293] width 54 height 21
click at [638, 294] on input "Select Image" at bounding box center [719, 300] width 162 height 13
type input "**********"
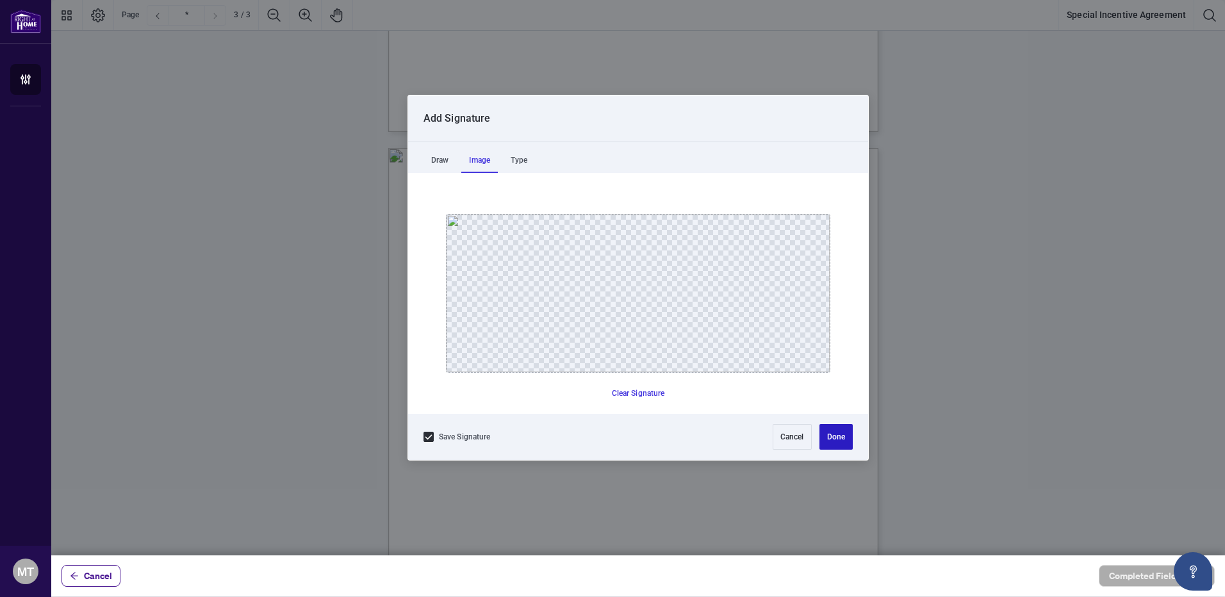
click at [828, 438] on button "Done" at bounding box center [835, 437] width 33 height 26
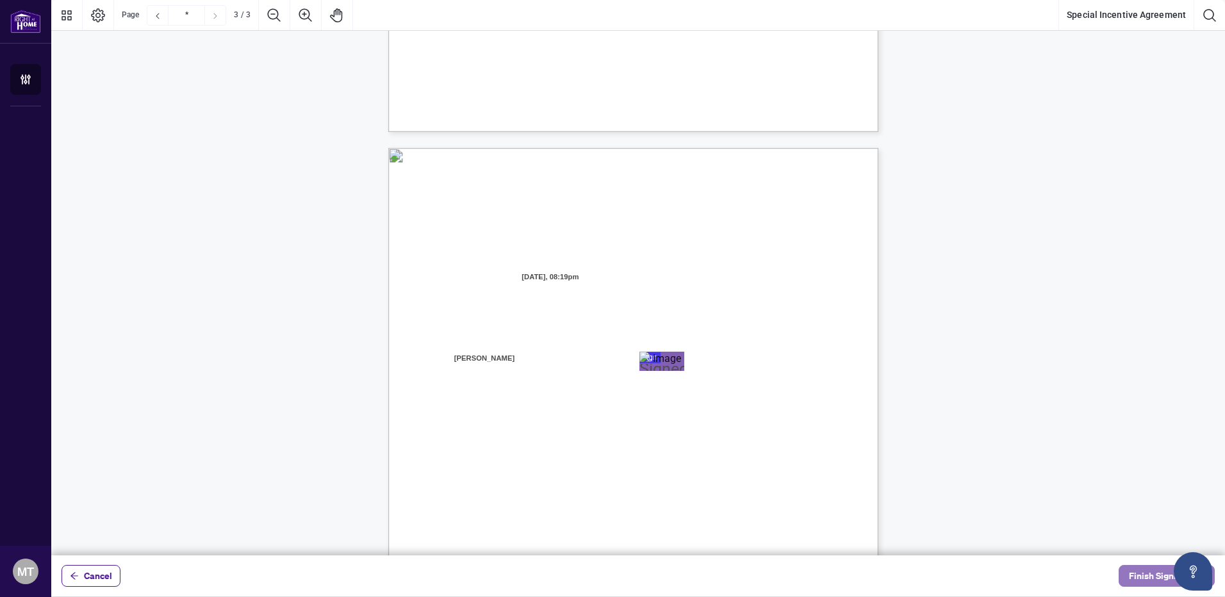
click at [1019, 481] on span "Finish Signing" at bounding box center [1158, 576] width 58 height 21
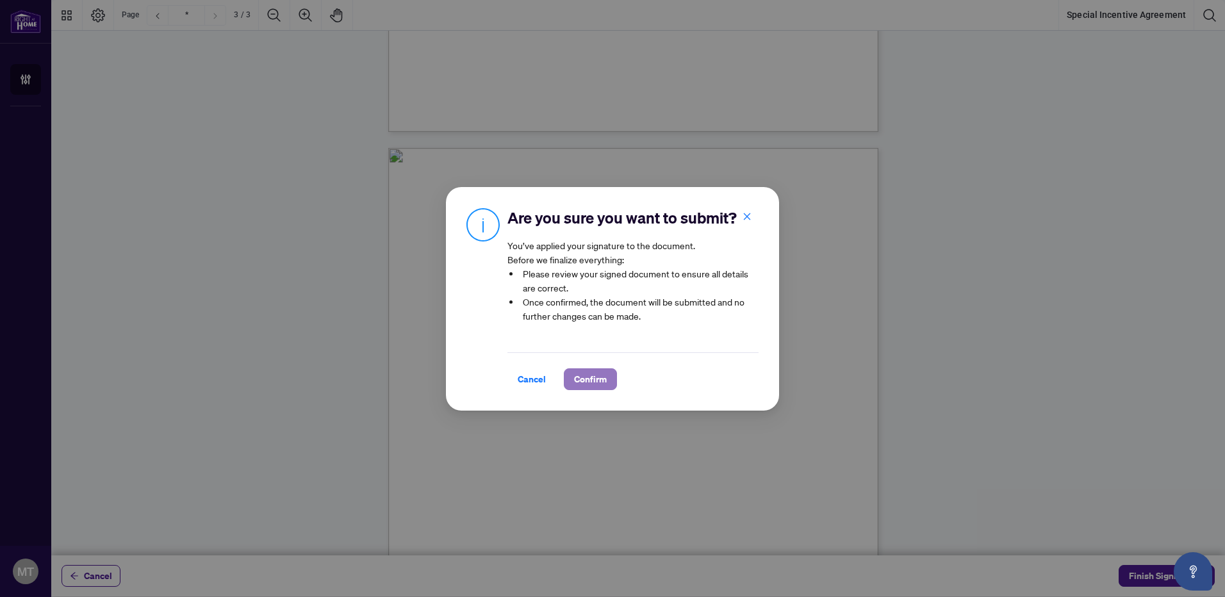
click at [577, 381] on span "Confirm" at bounding box center [590, 379] width 33 height 21
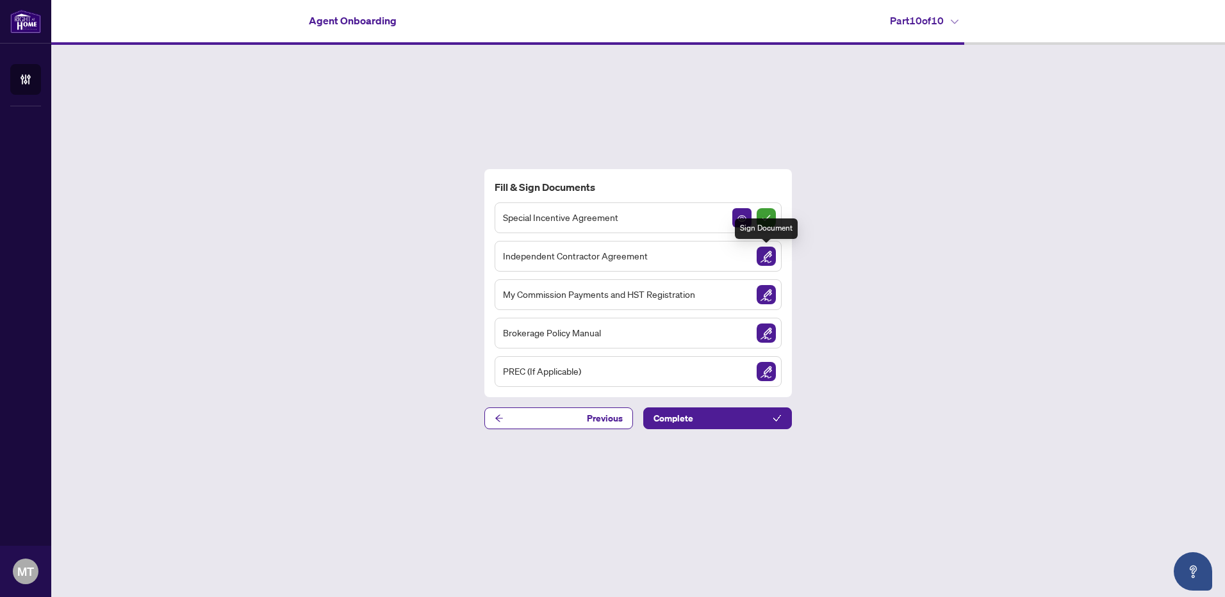
click at [767, 261] on img "Sign Document" at bounding box center [766, 256] width 19 height 19
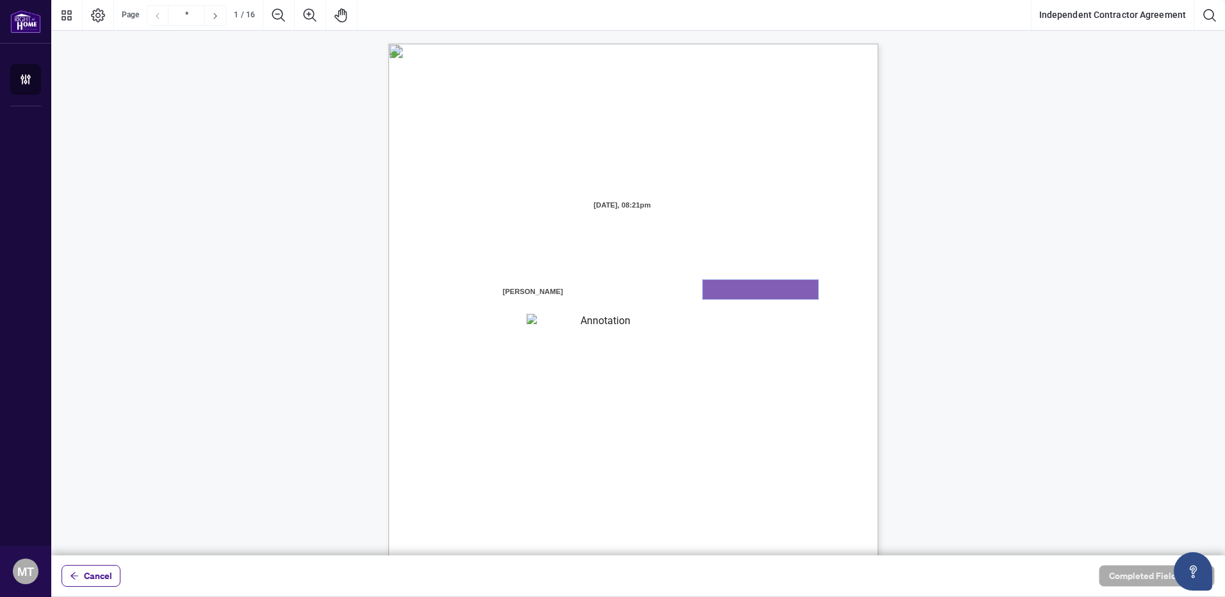
click at [753, 290] on textarea "01K2N7ZVXADQDZS13CP82GTG0Z" at bounding box center [760, 289] width 115 height 19
type textarea "******"
click at [569, 322] on textarea "01K2N800VRNZWEDT7GS4268ZBH" at bounding box center [600, 322] width 147 height 17
type textarea "**********"
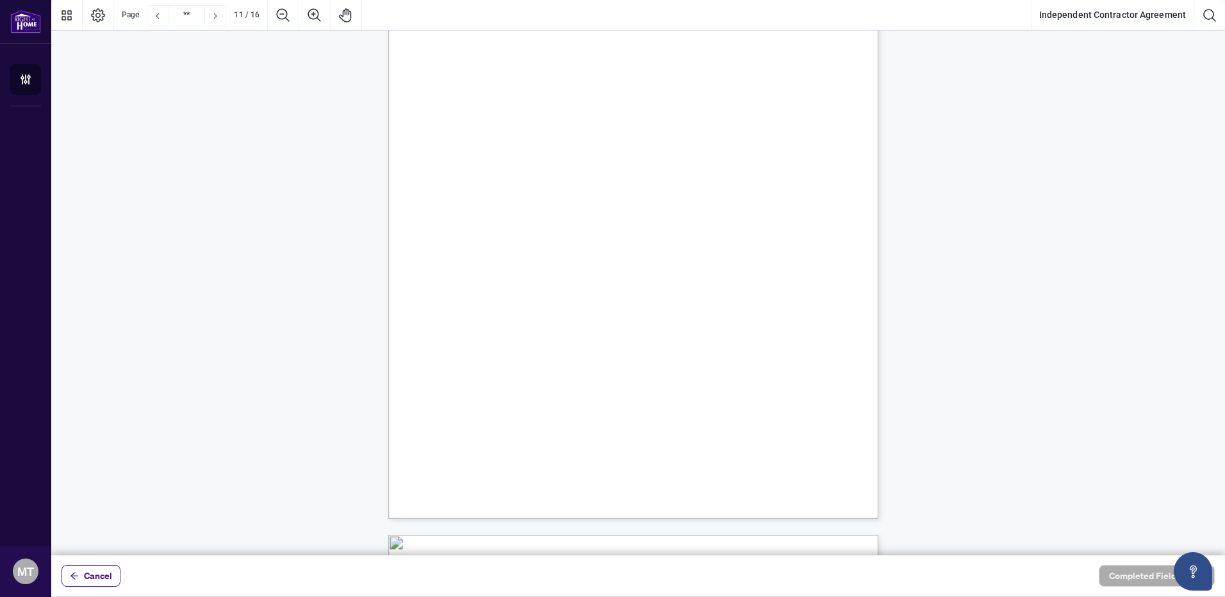
scroll to position [6664, 0]
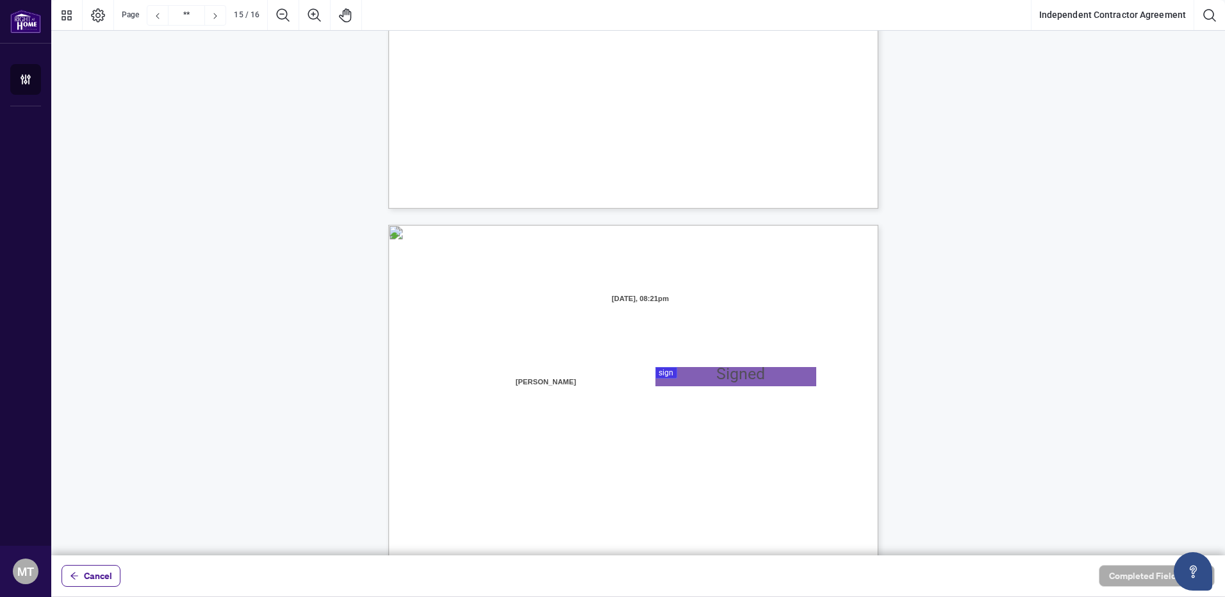
type input "**"
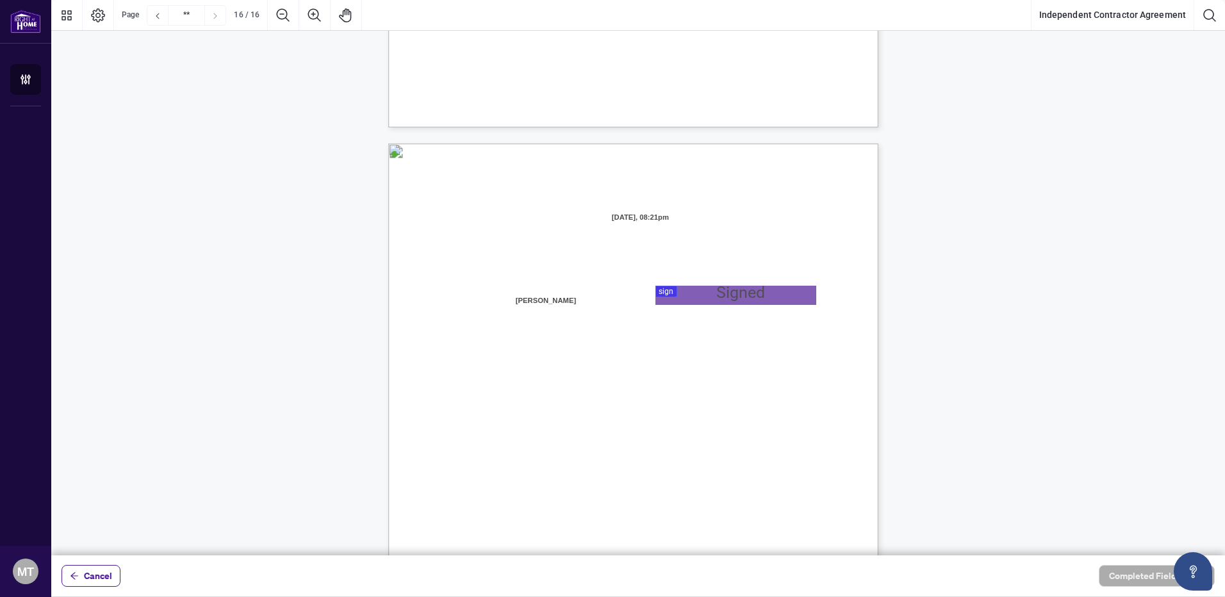
scroll to position [9682, 0]
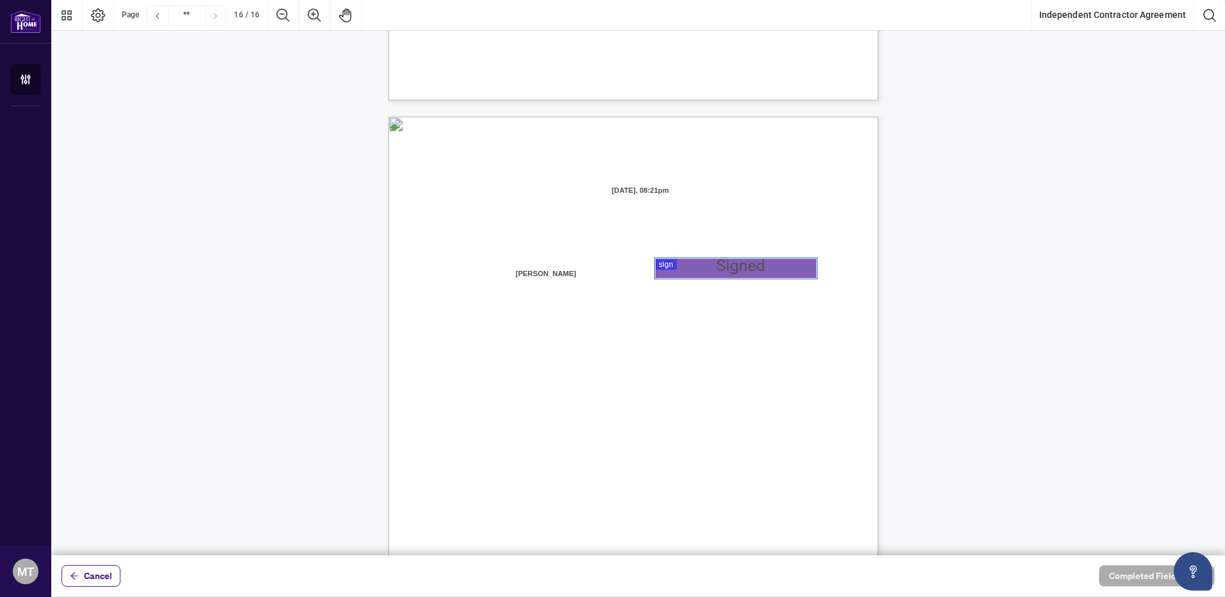
click at [664, 275] on div at bounding box center [638, 278] width 1174 height 556
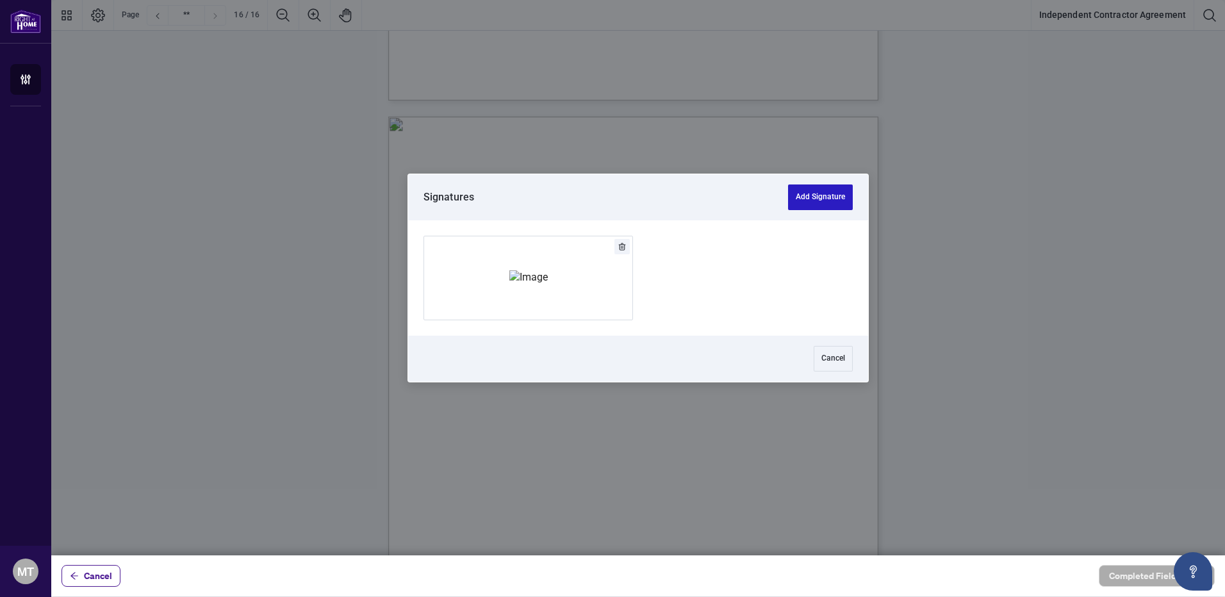
click at [806, 199] on button "Add Signature" at bounding box center [820, 198] width 65 height 26
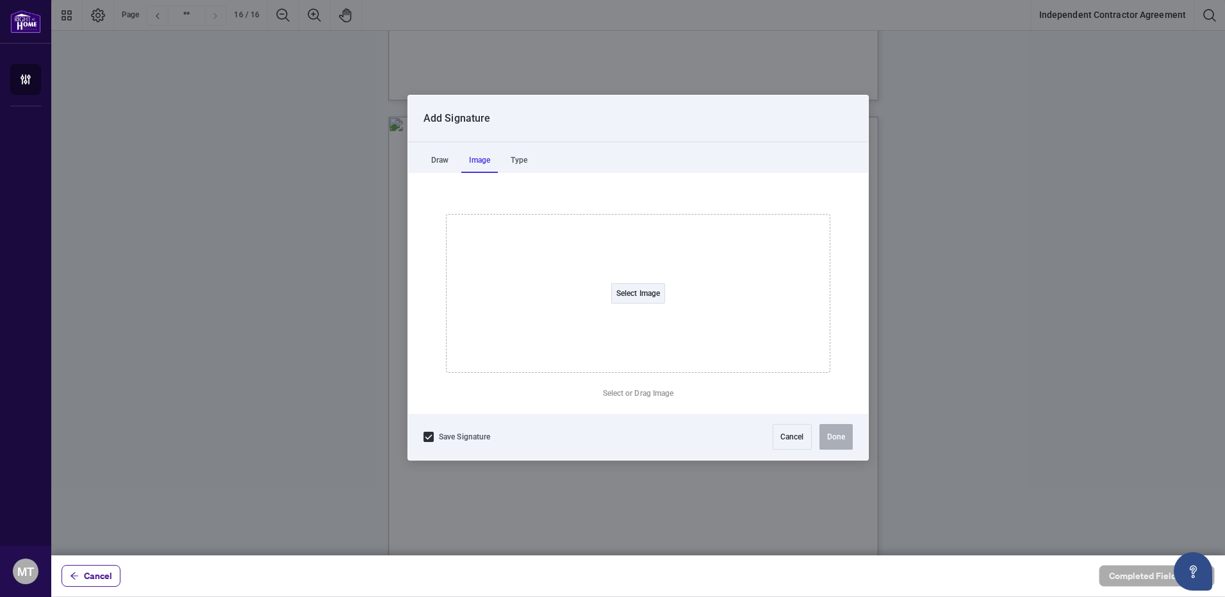
click at [479, 161] on div "Image" at bounding box center [479, 160] width 37 height 26
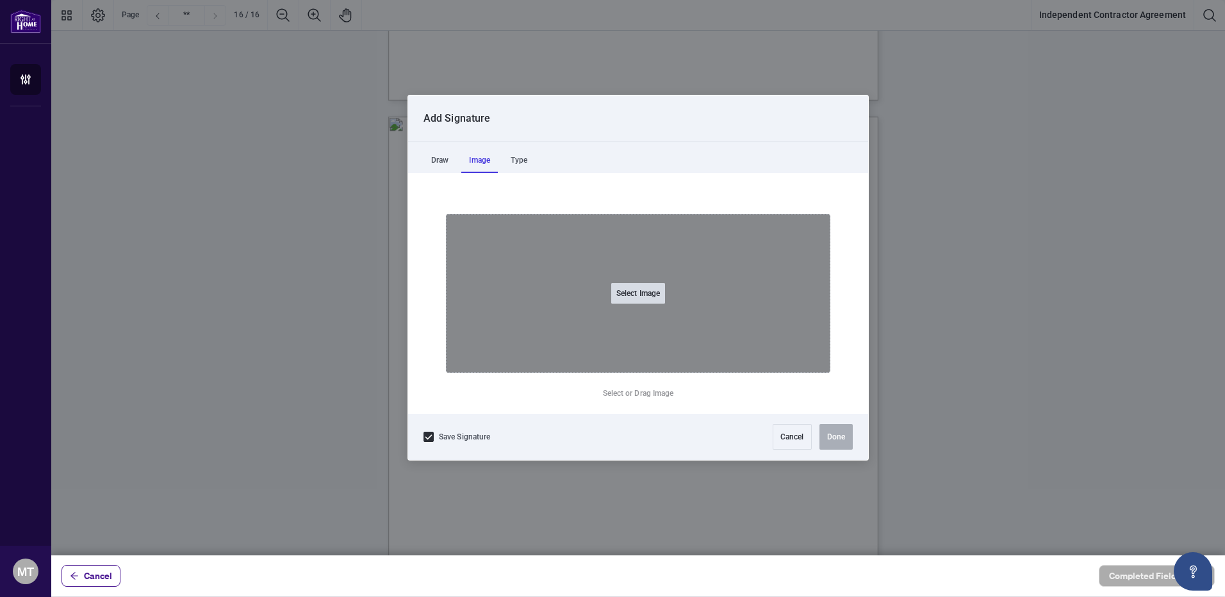
click at [634, 292] on button "Select Image" at bounding box center [638, 293] width 54 height 21
click at [638, 294] on input "Select Image" at bounding box center [719, 300] width 162 height 13
type input "**********"
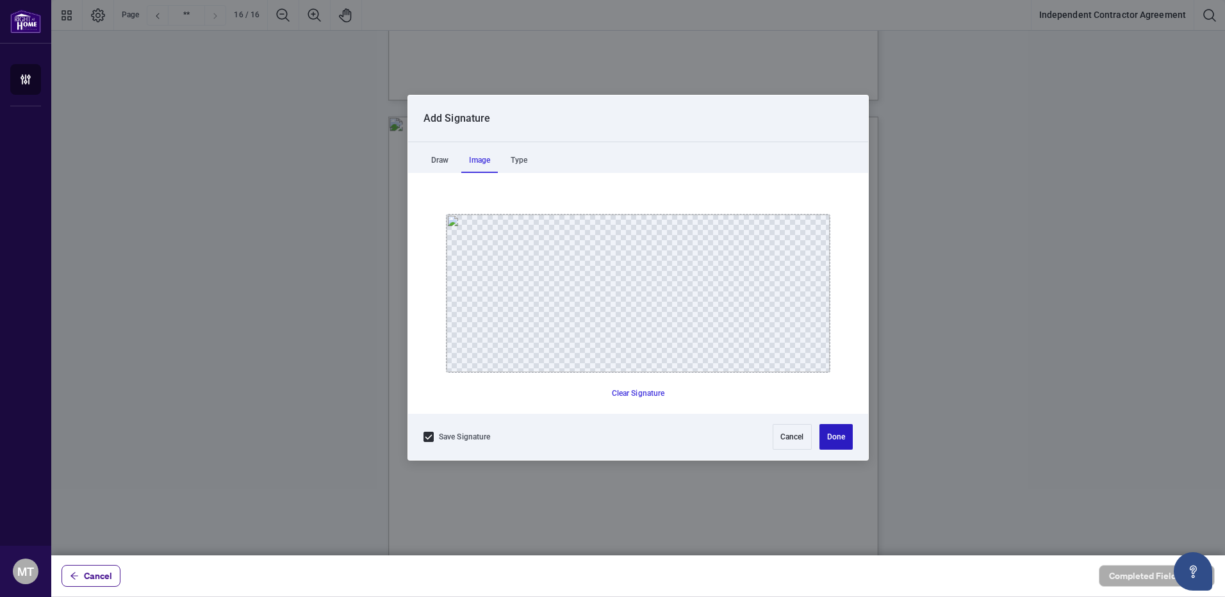
click at [834, 439] on button "Done" at bounding box center [835, 437] width 33 height 26
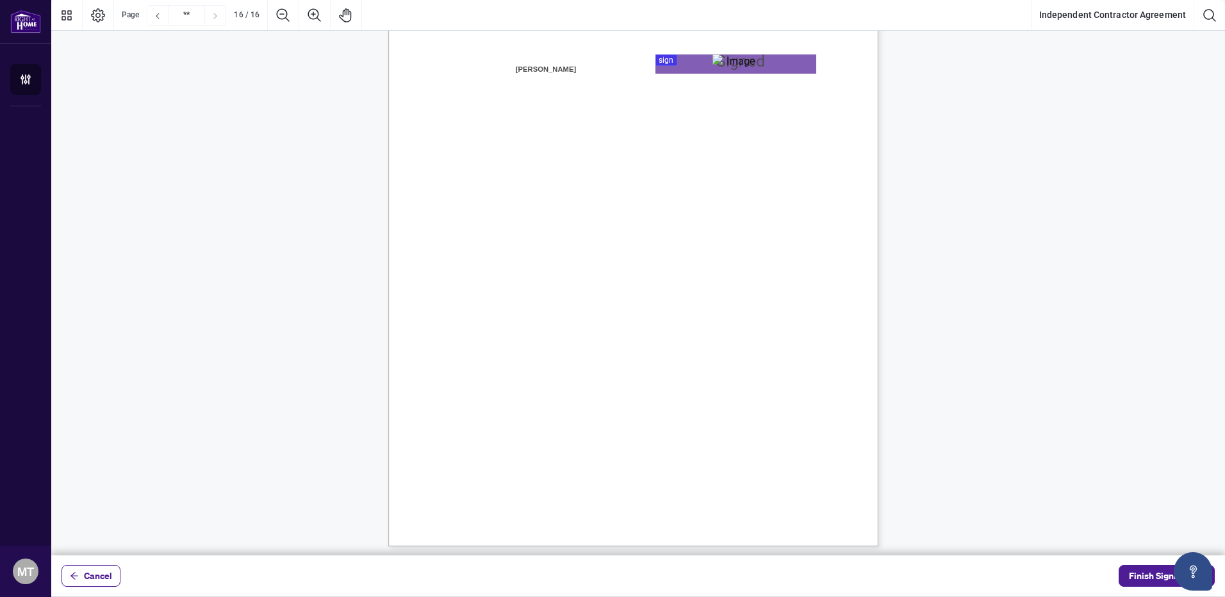
scroll to position [9890, 0]
click at [1019, 481] on span "Finish Signing" at bounding box center [1158, 576] width 58 height 21
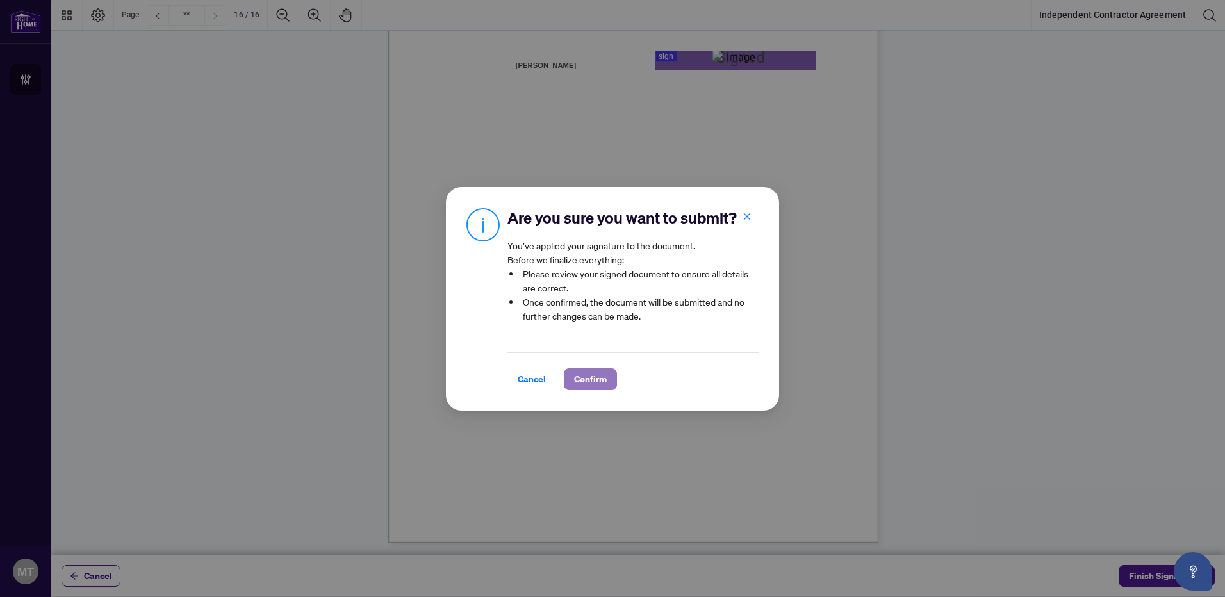
click at [600, 374] on span "Confirm" at bounding box center [590, 379] width 33 height 21
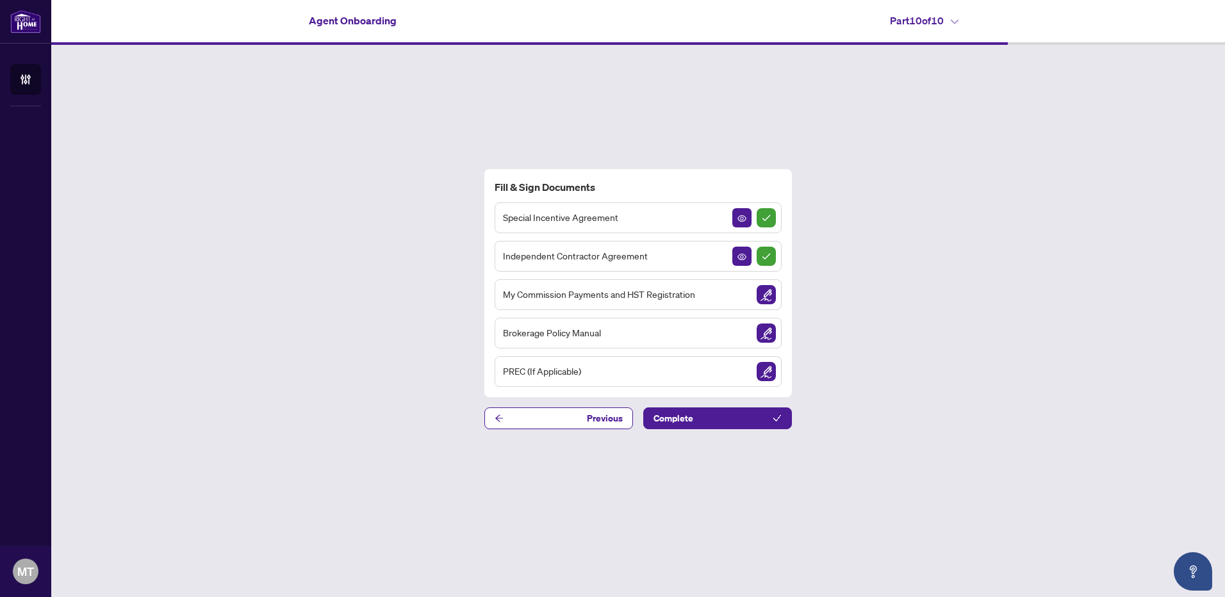
click at [762, 296] on img "Sign Document" at bounding box center [766, 294] width 19 height 19
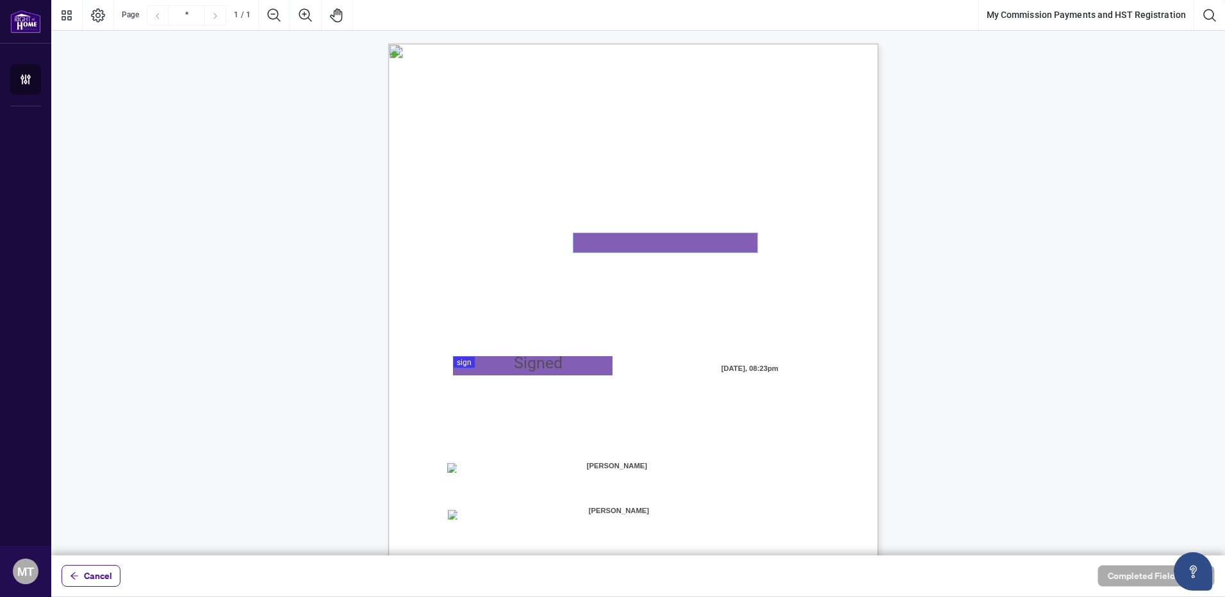
click at [635, 243] on textarea "01K2N82W0617PR3KA8X9DYAB9F" at bounding box center [665, 242] width 184 height 19
click at [605, 245] on textarea "01K2N82W0617PR3KA8X9DYAB9F" at bounding box center [665, 242] width 184 height 19
click at [603, 242] on textarea "01K2N82W0617PR3KA8X9DYAB9F" at bounding box center [665, 242] width 184 height 19
type textarea "**********"
click at [467, 365] on div at bounding box center [638, 278] width 1174 height 556
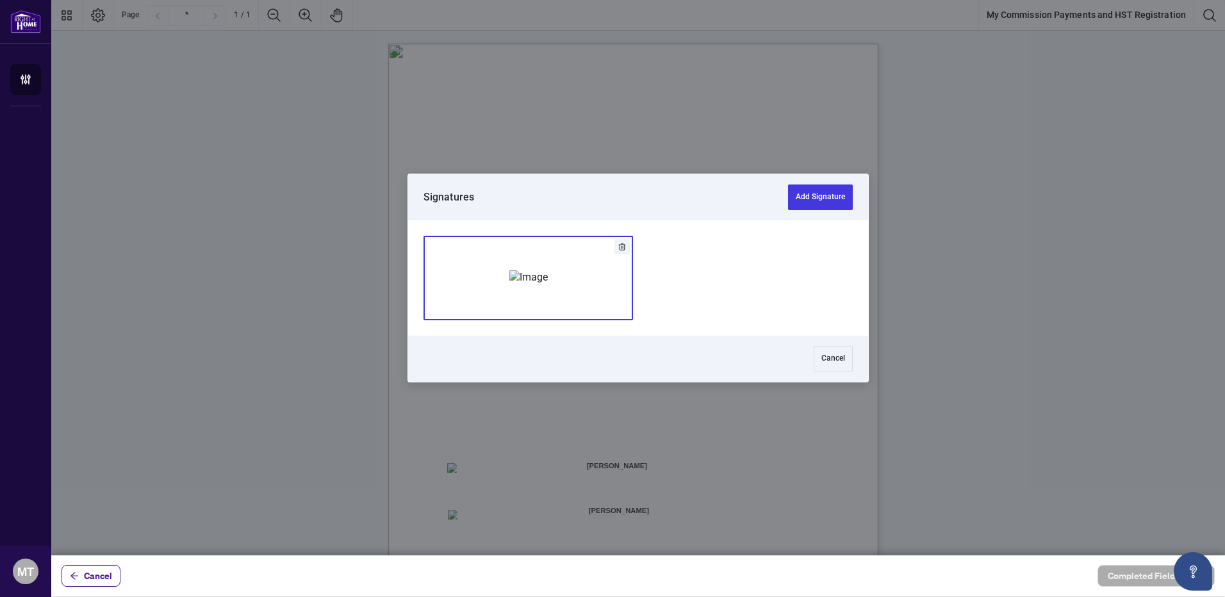
click at [548, 280] on img "Add Signature" at bounding box center [528, 277] width 38 height 14
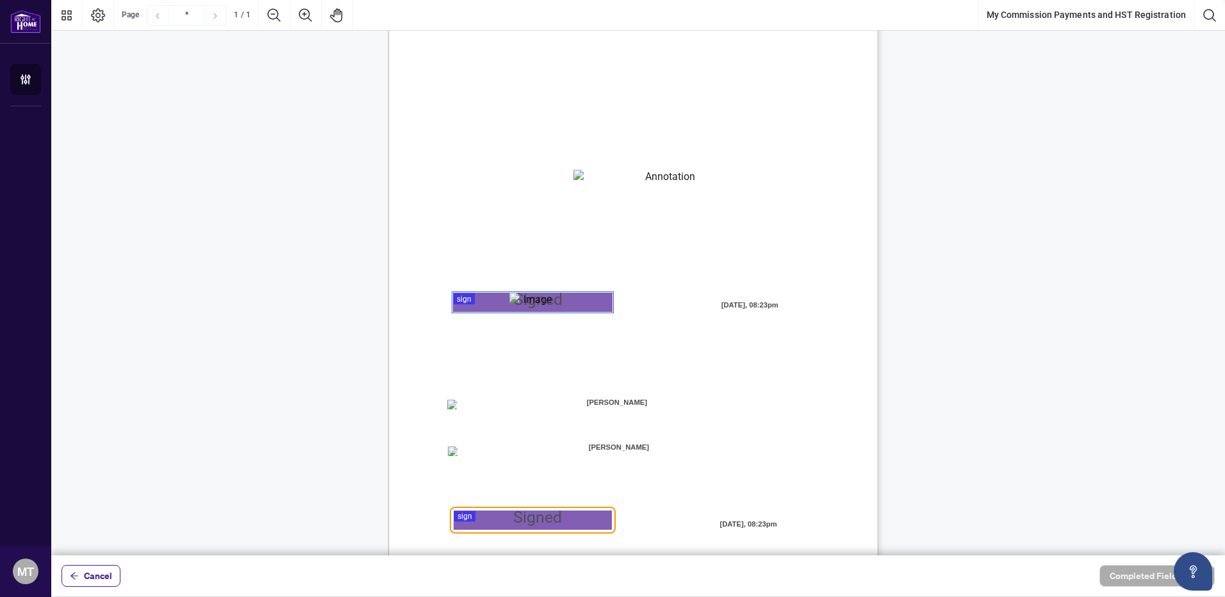
scroll to position [135, 0]
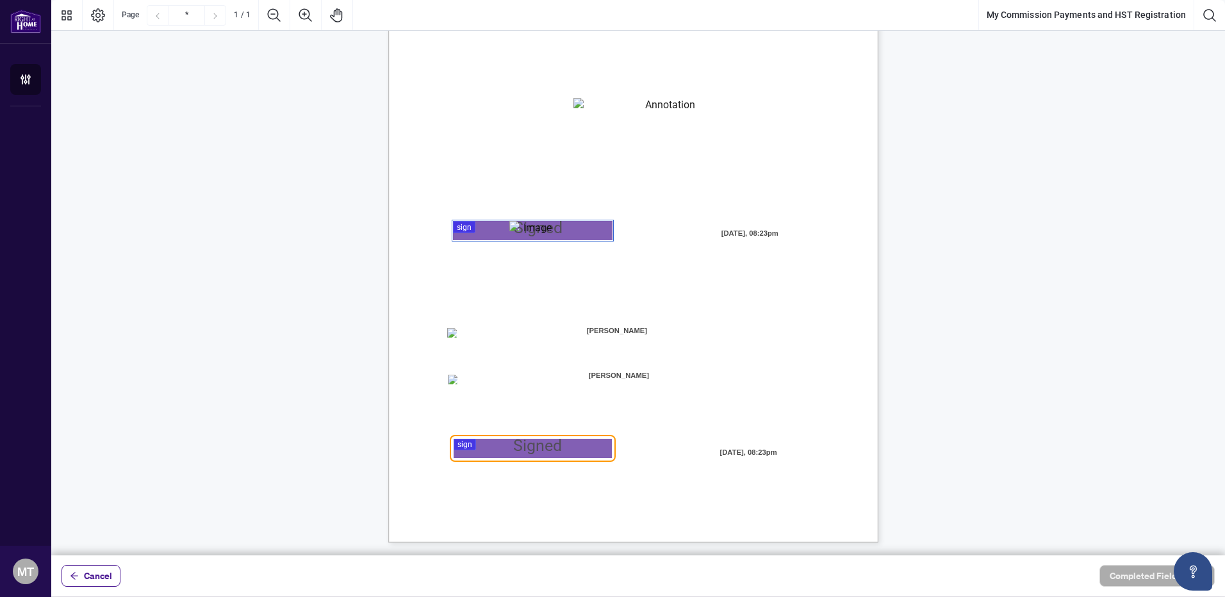
click at [488, 443] on div at bounding box center [638, 278] width 1174 height 556
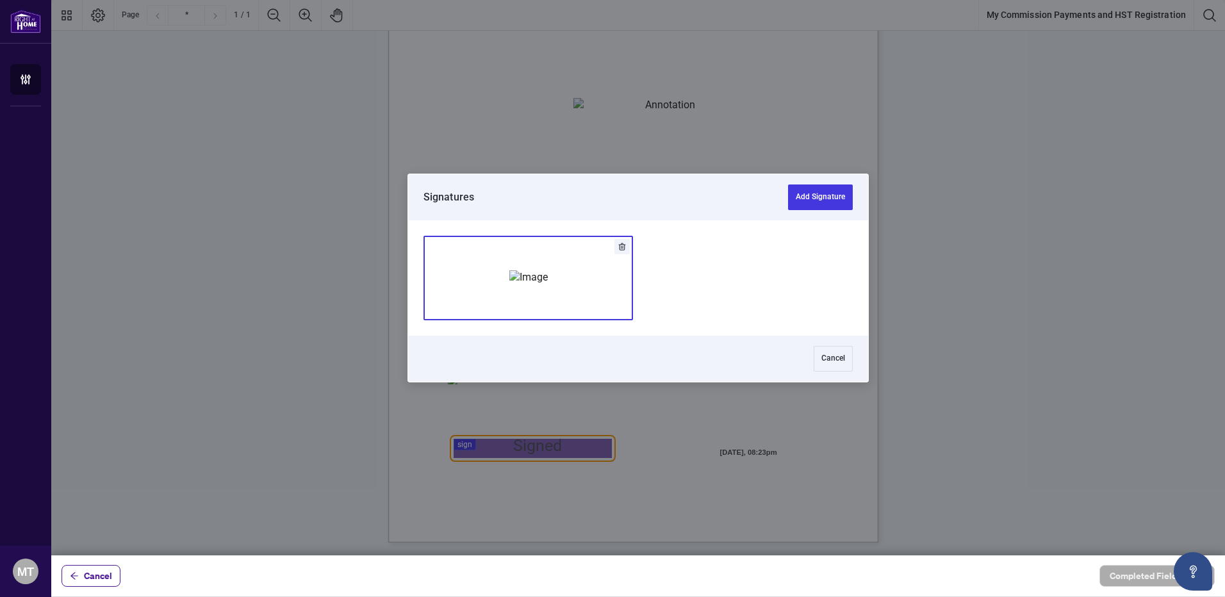
click at [548, 281] on img "Add Signature" at bounding box center [528, 277] width 38 height 14
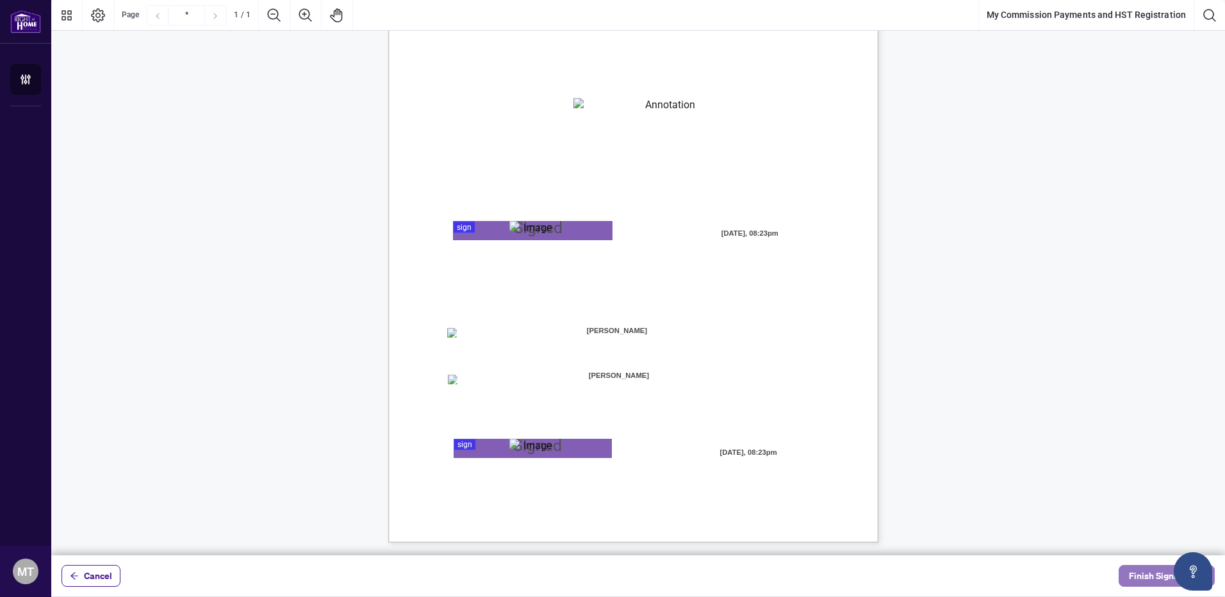
click at [1019, 481] on span "Finish Signing" at bounding box center [1158, 576] width 58 height 21
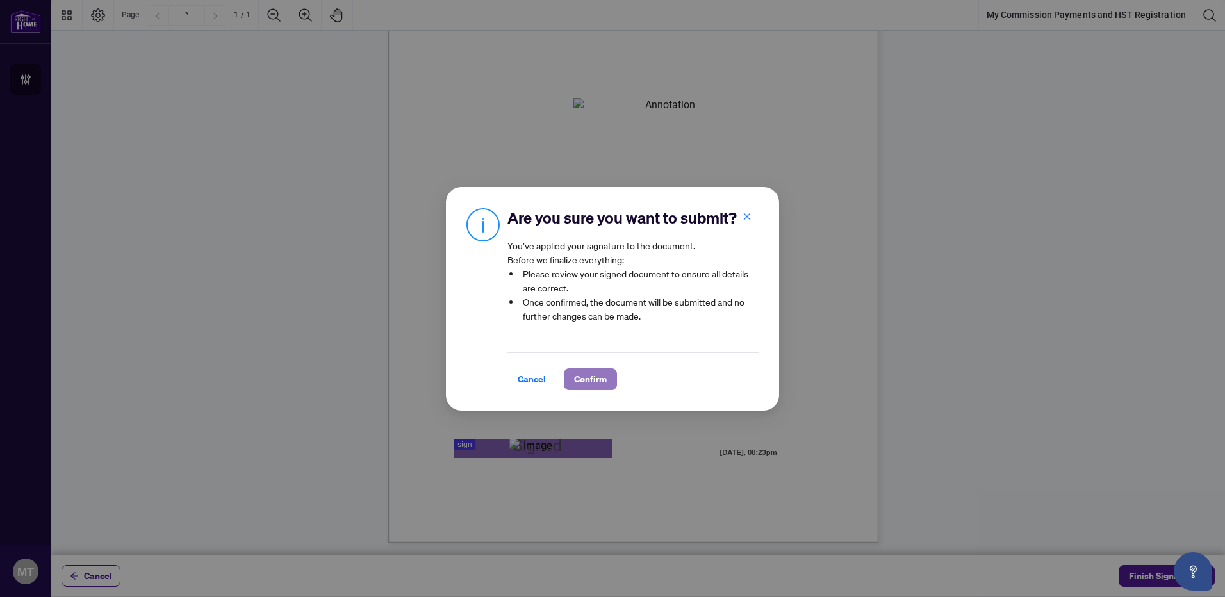
click at [587, 384] on span "Confirm" at bounding box center [590, 379] width 33 height 21
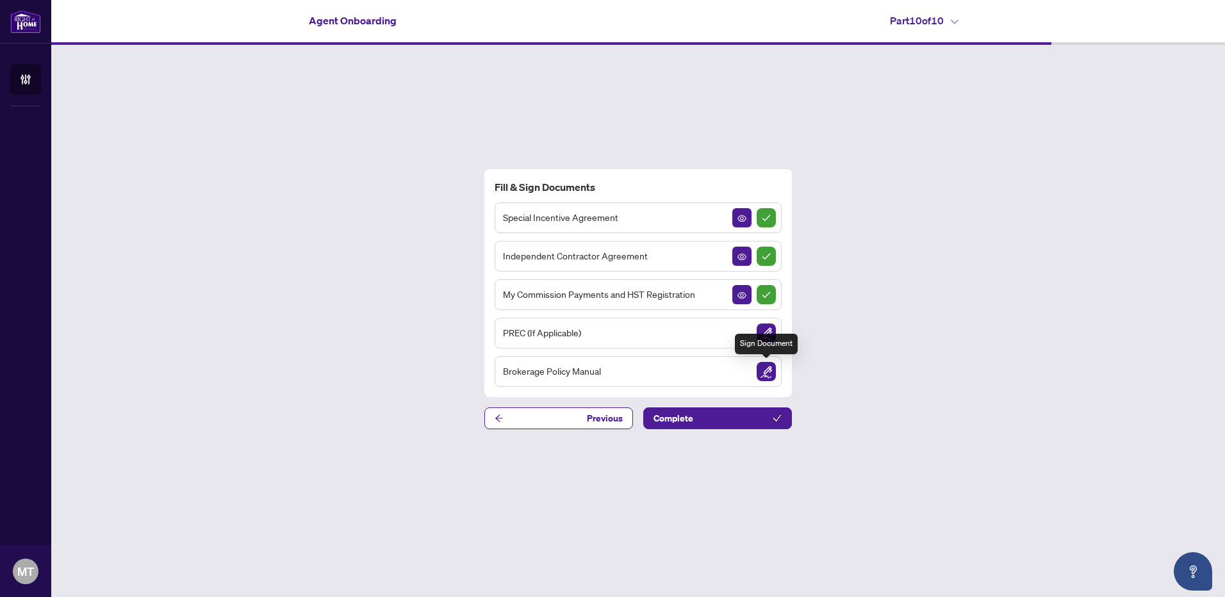
click at [766, 372] on img "Sign Document" at bounding box center [766, 371] width 19 height 19
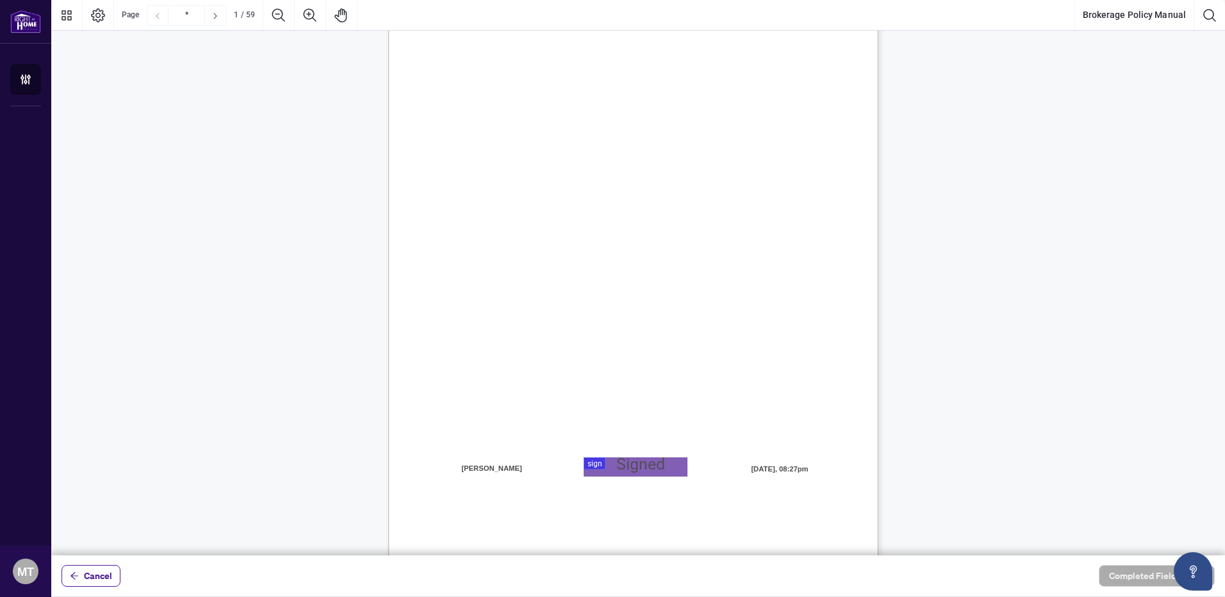
scroll to position [85, 0]
click at [594, 461] on div at bounding box center [638, 278] width 1174 height 556
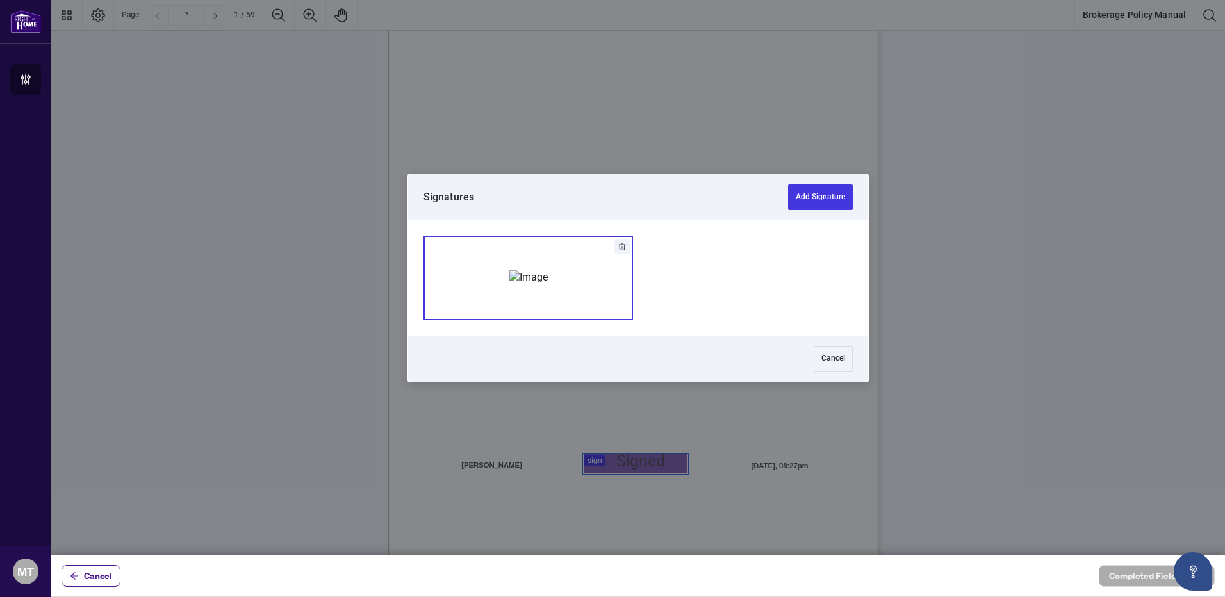
click at [548, 270] on img "Add Signature" at bounding box center [528, 277] width 38 height 14
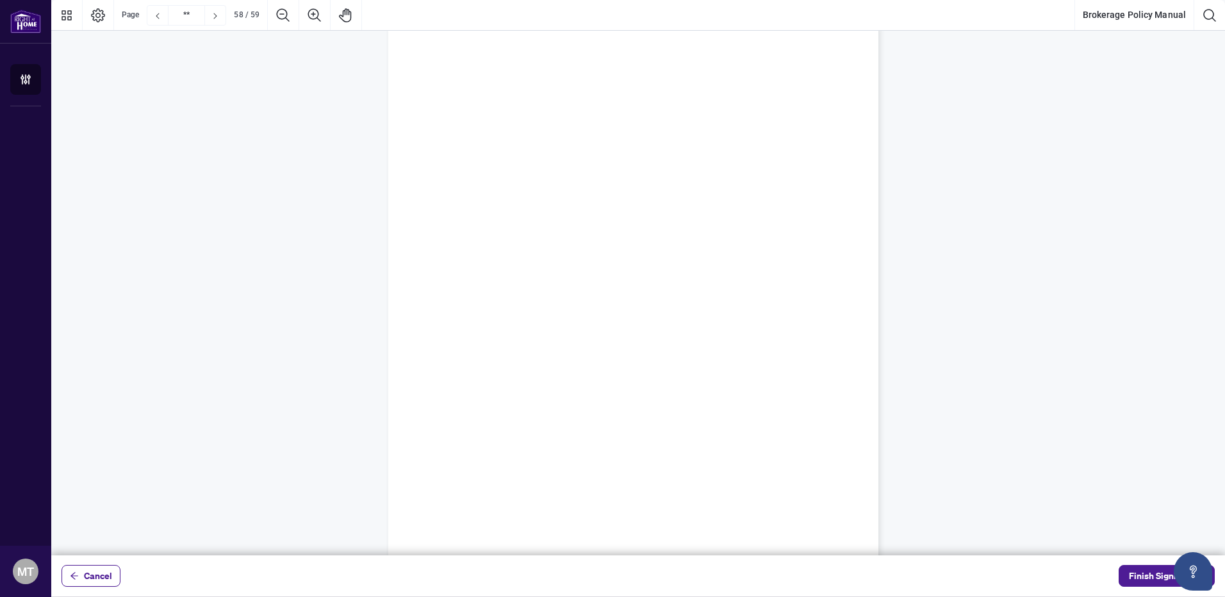
scroll to position [37855, 0]
type input "**"
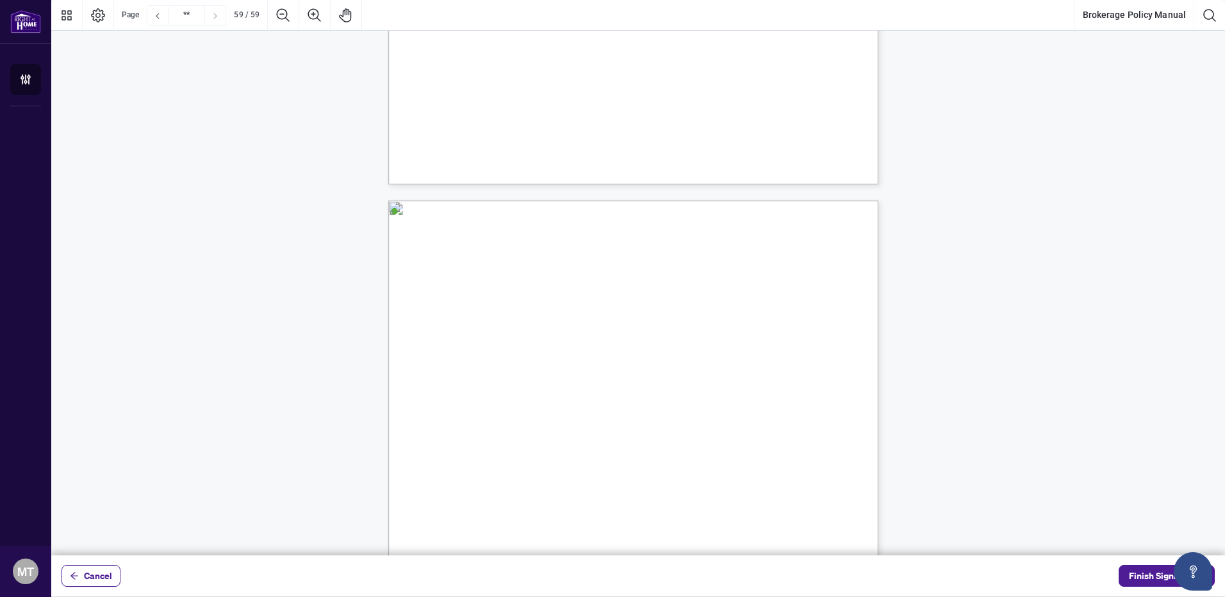
scroll to position [37555, 0]
click at [1019, 481] on span "Finish Signing" at bounding box center [1158, 576] width 58 height 21
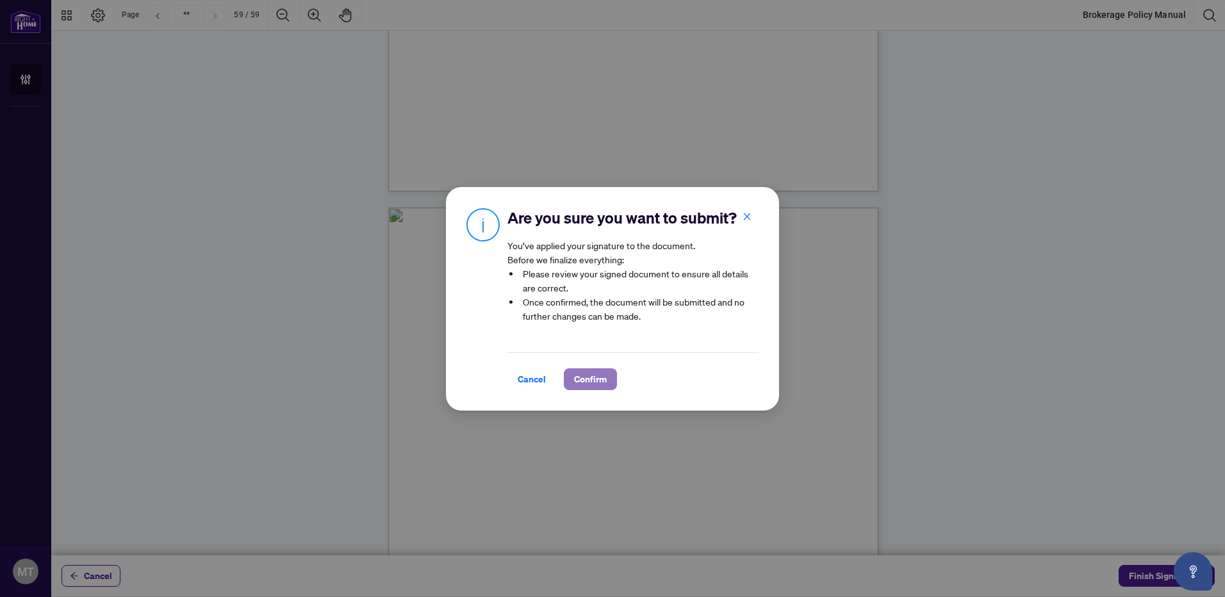
click at [597, 375] on span "Confirm" at bounding box center [590, 379] width 33 height 21
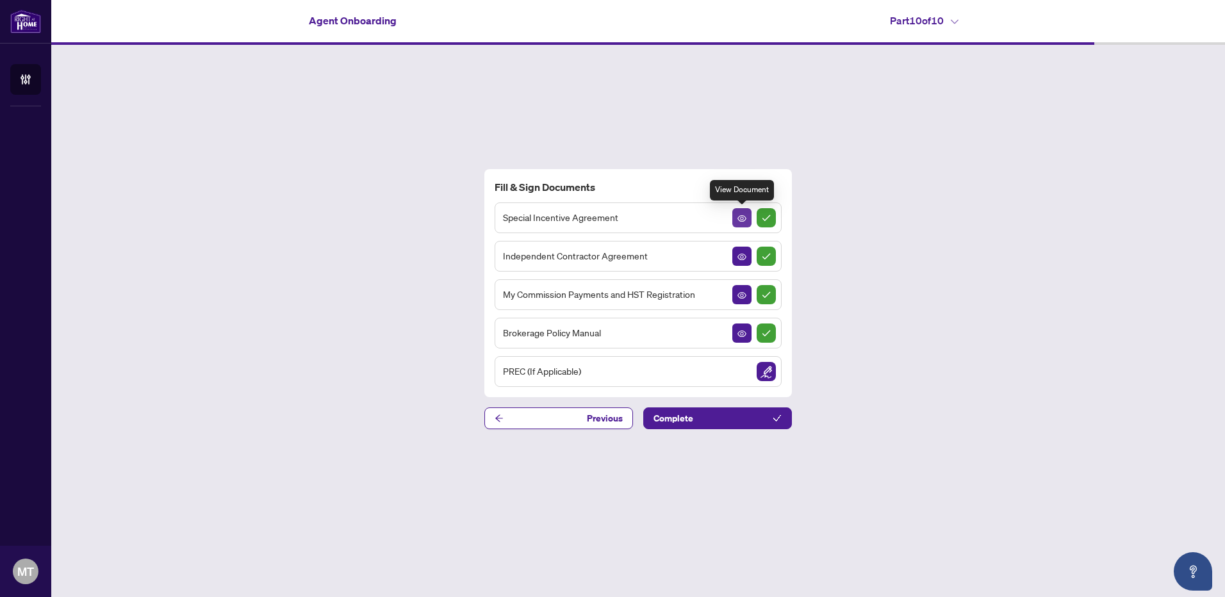
click at [744, 220] on icon "View Document" at bounding box center [741, 218] width 9 height 6
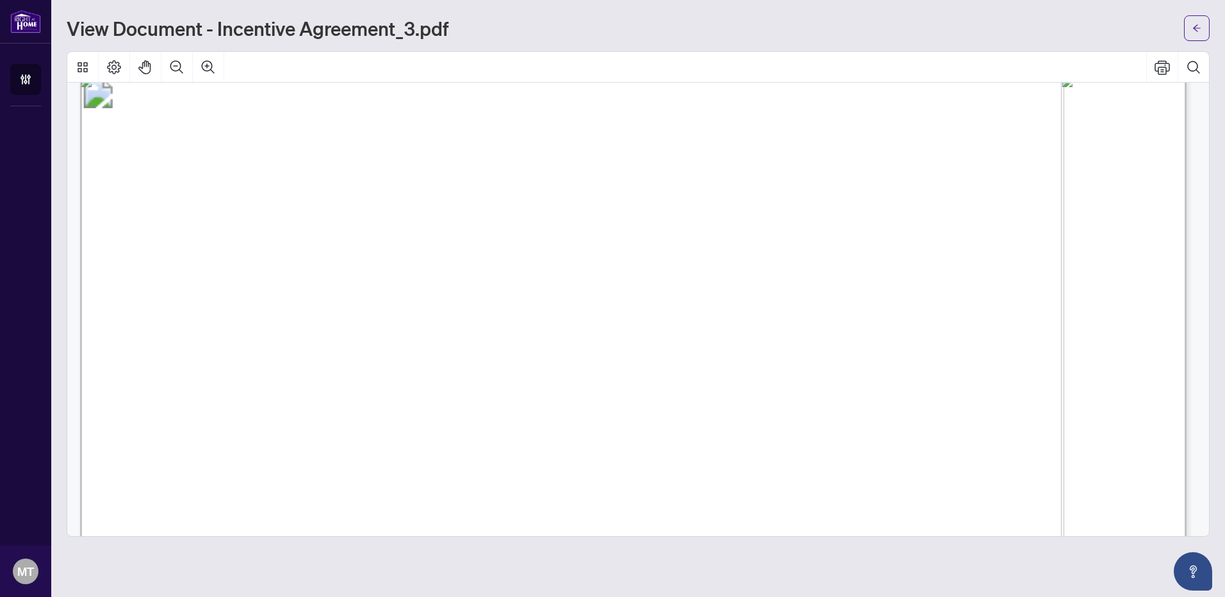
scroll to position [1517, 0]
click at [1019, 68] on icon "Print" at bounding box center [1162, 67] width 15 height 15
click at [1019, 27] on icon "arrow-left" at bounding box center [1196, 28] width 9 height 9
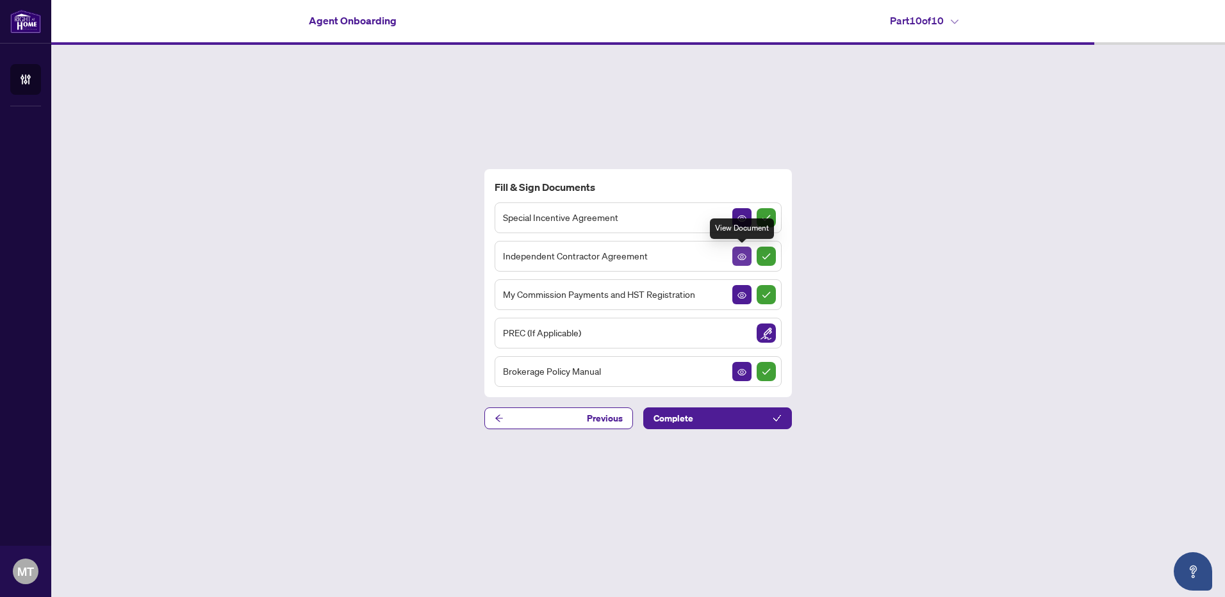
click at [739, 256] on icon "View Document" at bounding box center [741, 256] width 9 height 9
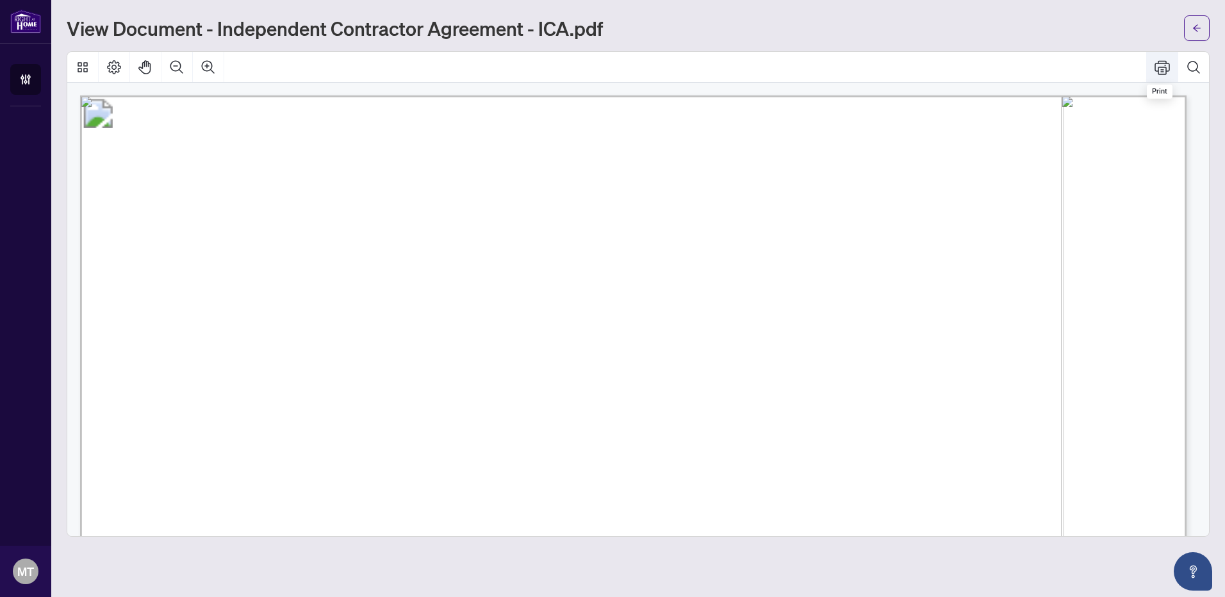
click at [1019, 72] on icon "Print" at bounding box center [1162, 67] width 15 height 14
click at [1019, 31] on icon "arrow-left" at bounding box center [1197, 27] width 8 height 7
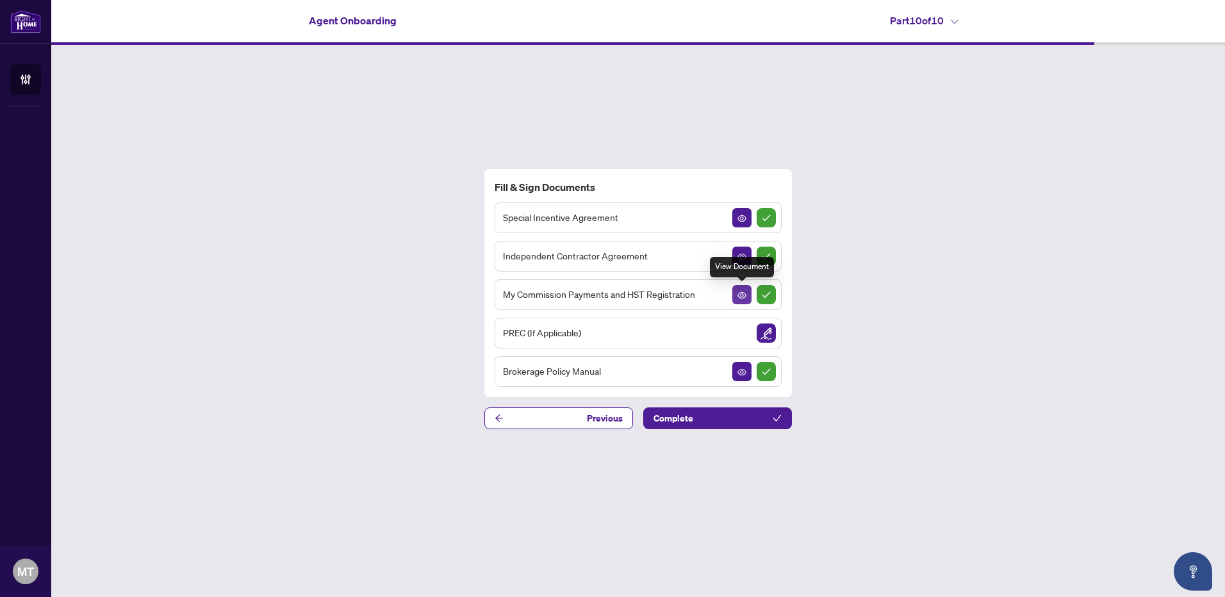
click at [743, 296] on icon "View Document" at bounding box center [741, 295] width 9 height 6
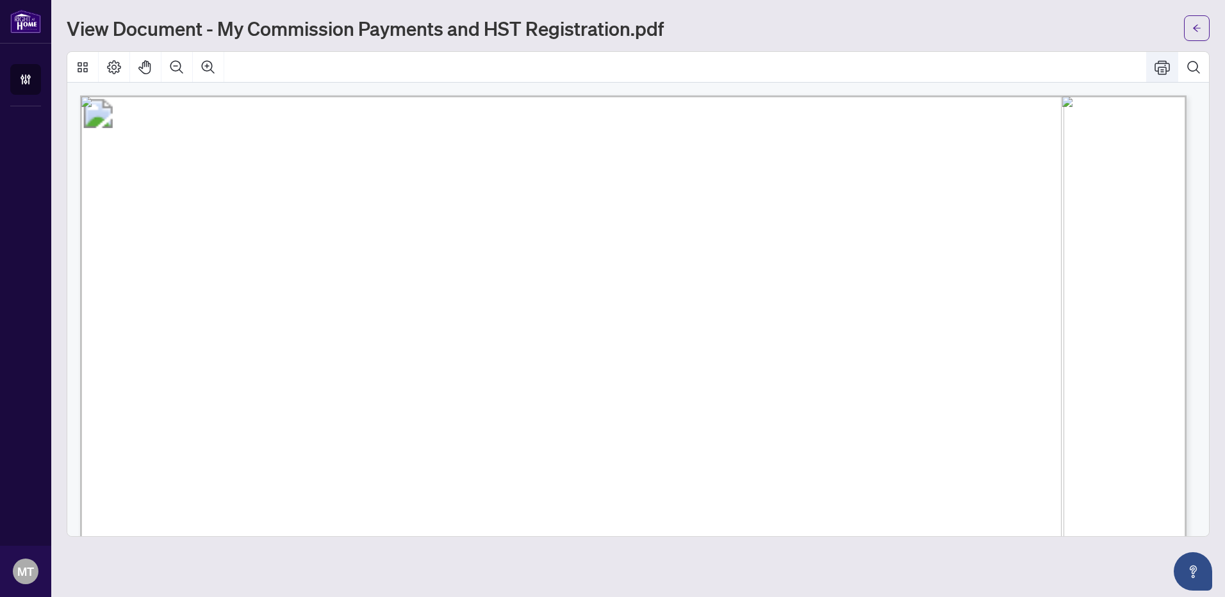
click at [1019, 67] on icon "Print" at bounding box center [1162, 67] width 15 height 14
click at [1019, 26] on button "button" at bounding box center [1197, 28] width 26 height 26
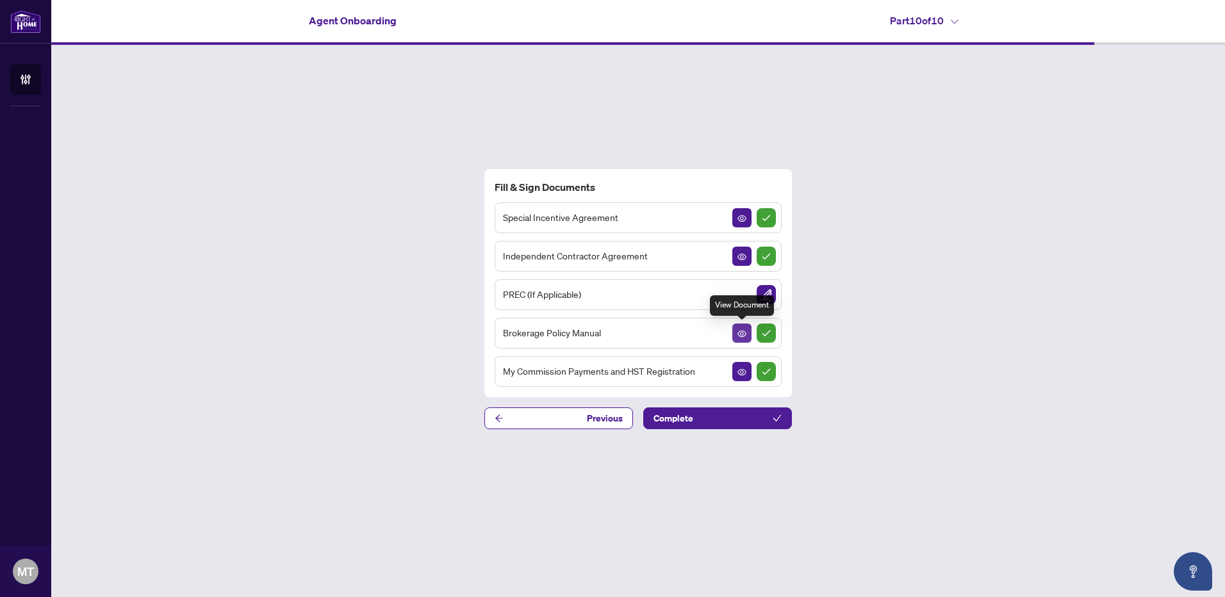
click at [738, 336] on icon "View Document" at bounding box center [741, 333] width 9 height 9
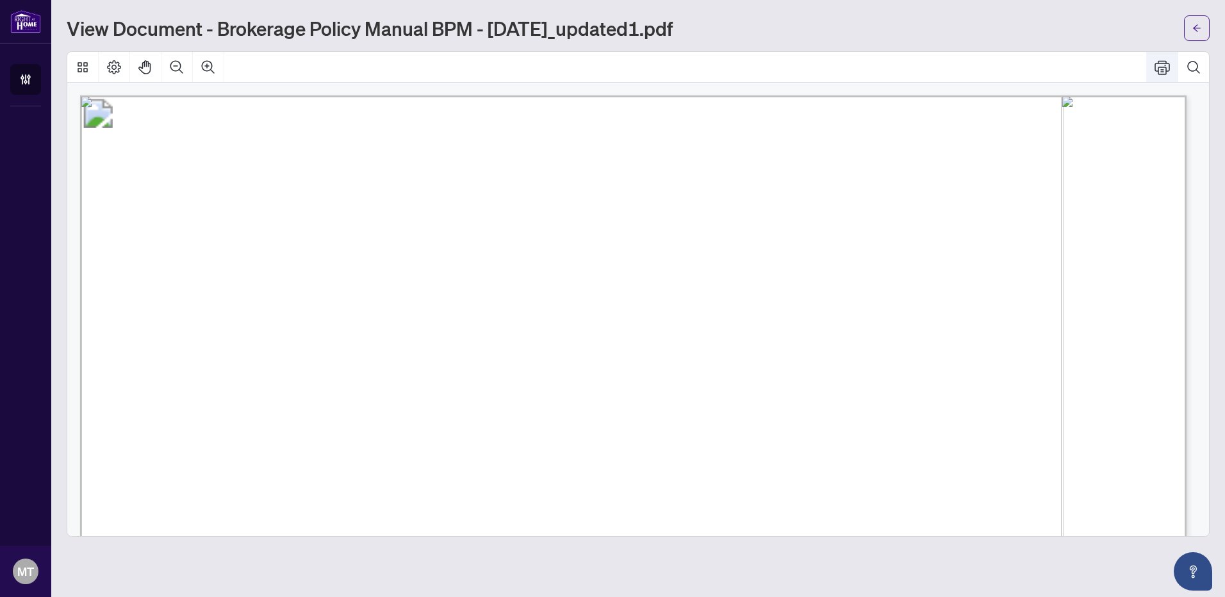
click at [1019, 63] on icon "Print" at bounding box center [1162, 67] width 15 height 14
click at [1019, 22] on button "button" at bounding box center [1197, 28] width 26 height 26
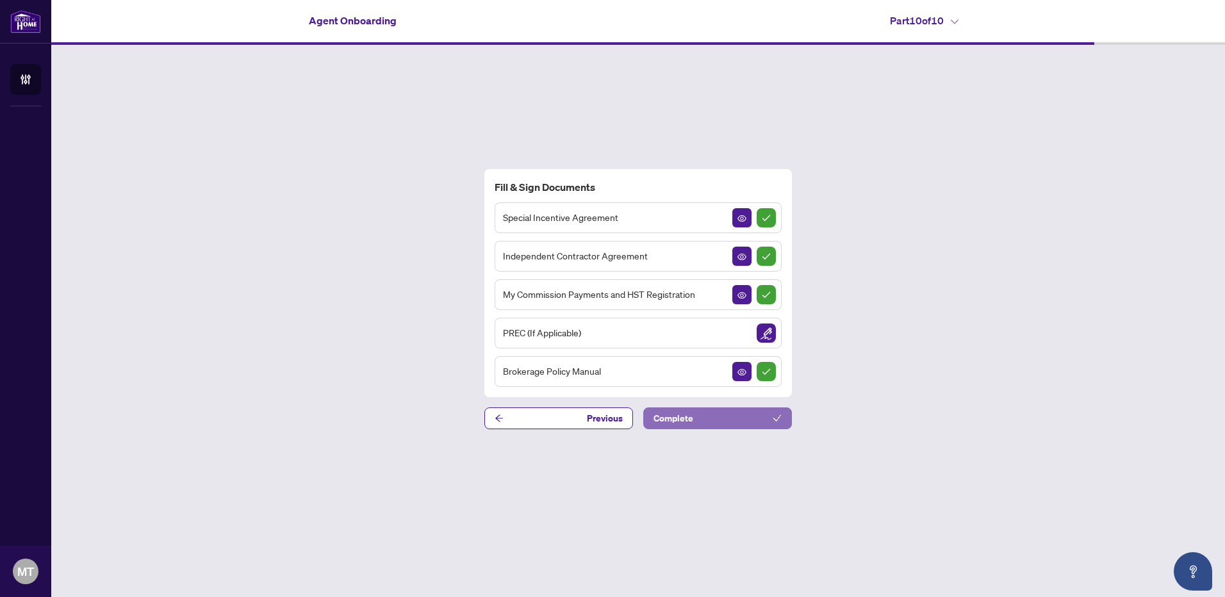
click at [712, 419] on button "Complete" at bounding box center [717, 419] width 149 height 22
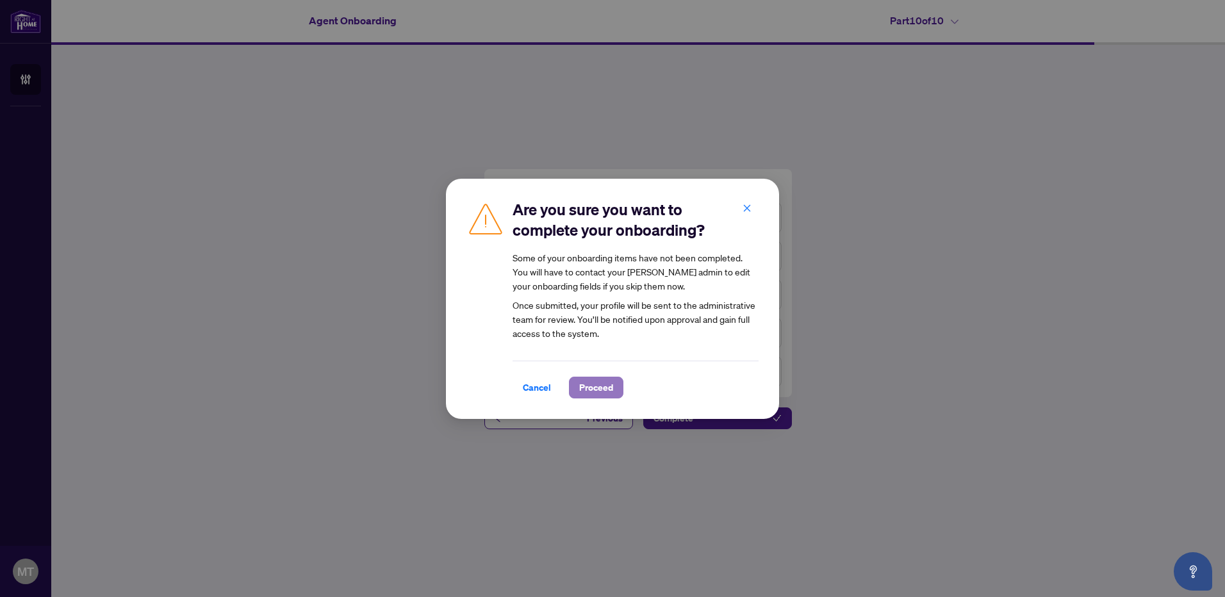
click at [595, 391] on span "Proceed" at bounding box center [596, 387] width 34 height 21
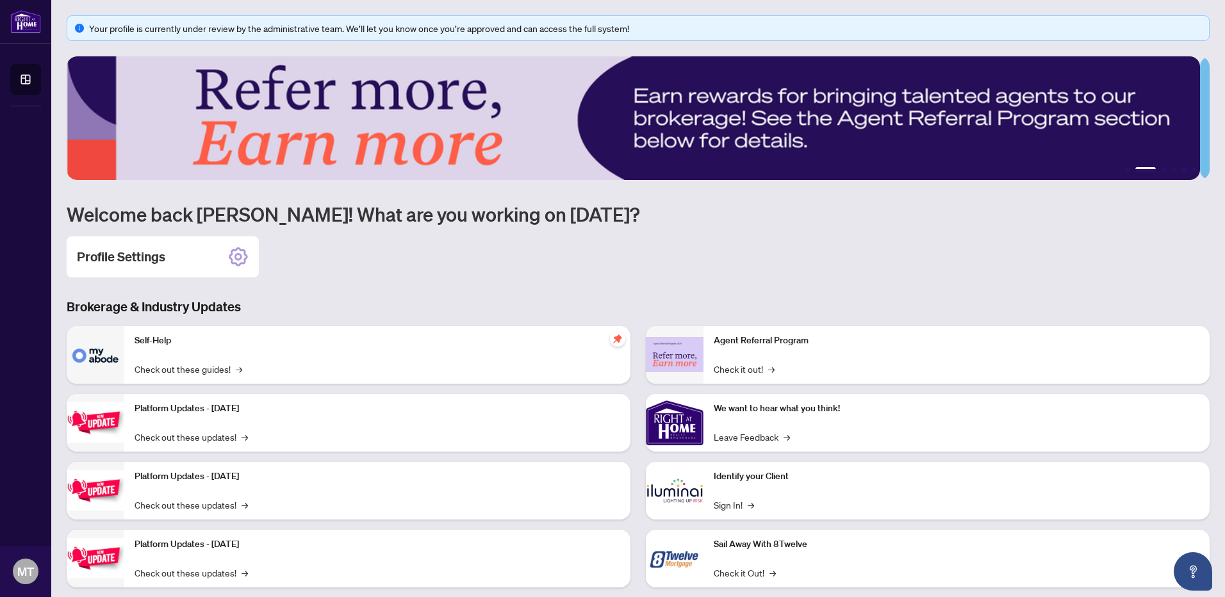
scroll to position [24, 0]
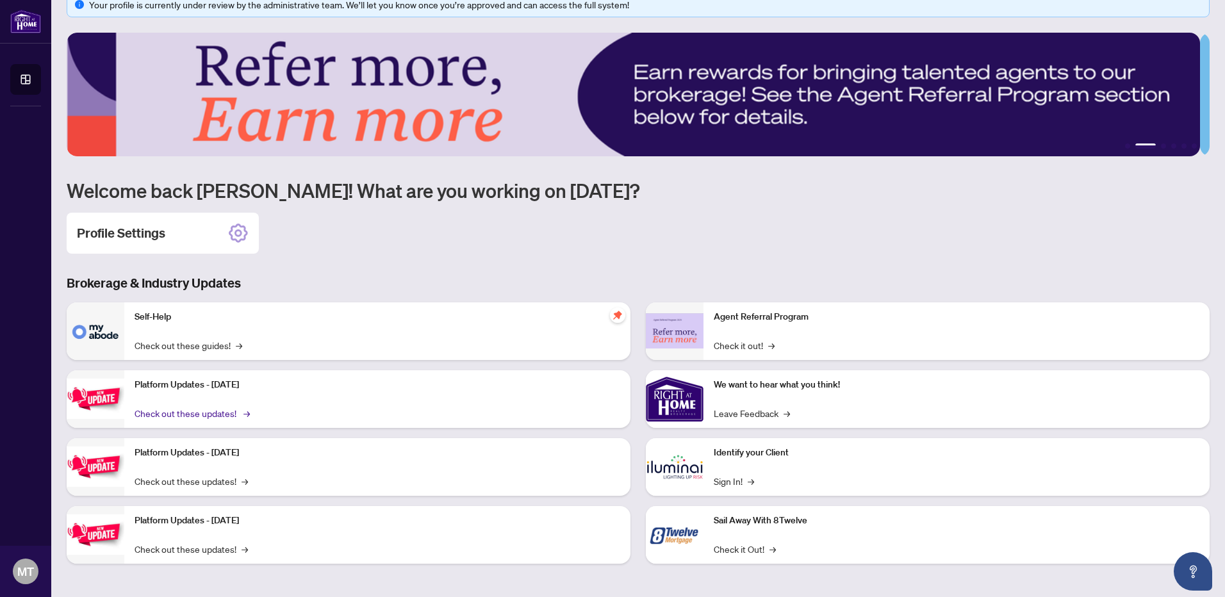
click at [202, 415] on link "Check out these updates! →" at bounding box center [191, 413] width 113 height 14
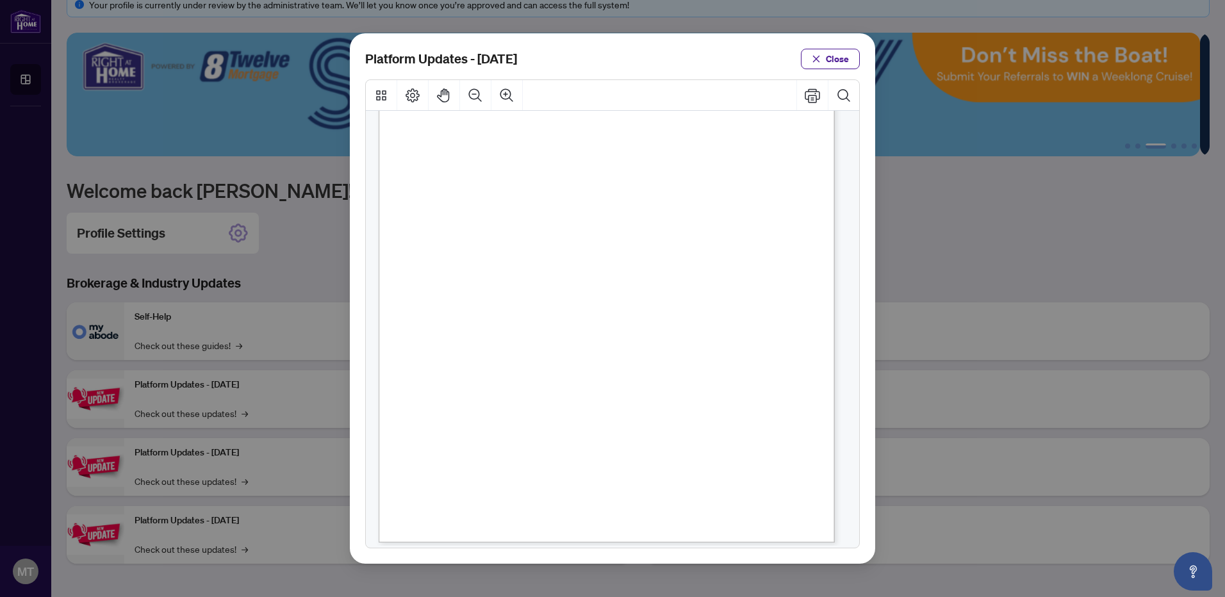
scroll to position [181, 0]
click at [840, 59] on span "Close" at bounding box center [837, 59] width 23 height 21
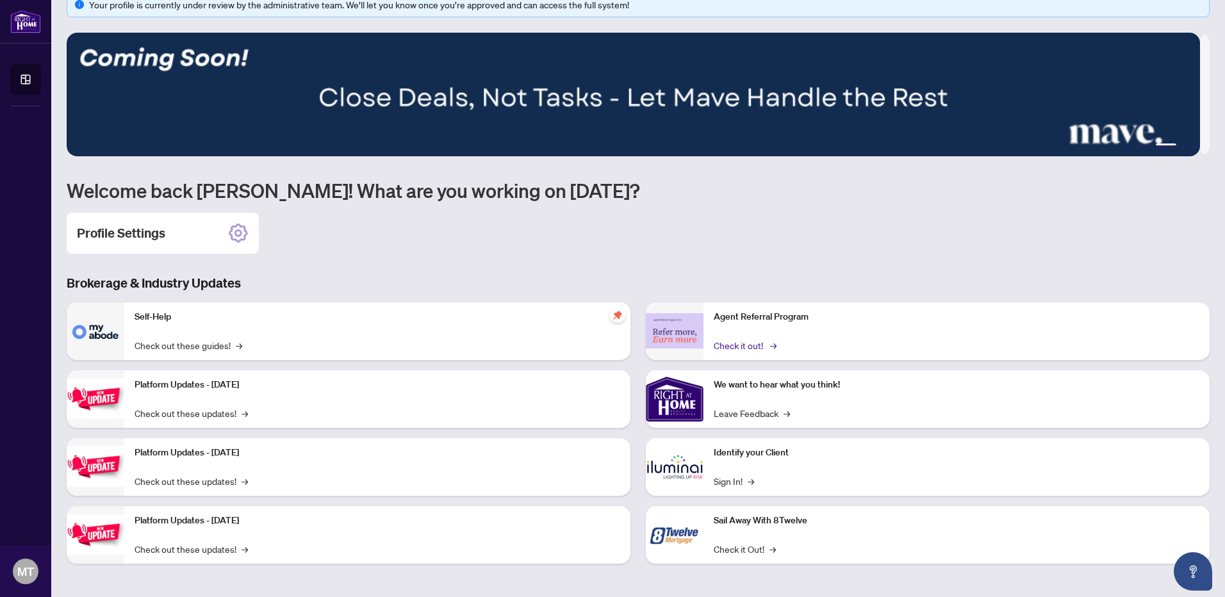
click at [741, 342] on link "Check it out! →" at bounding box center [744, 345] width 61 height 14
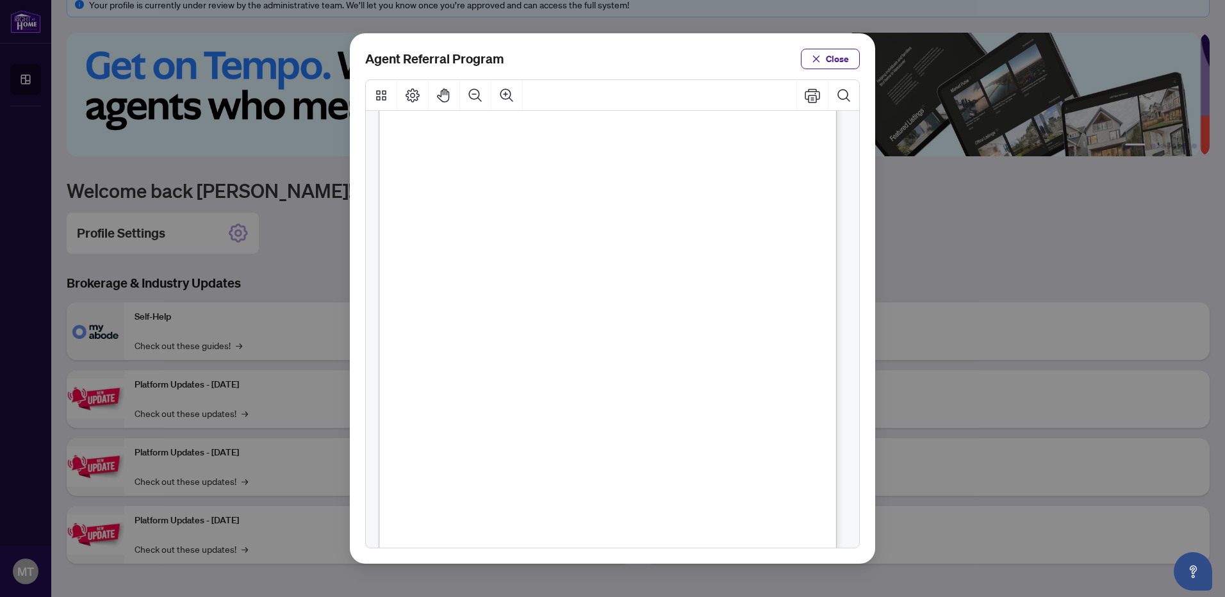
scroll to position [107, 0]
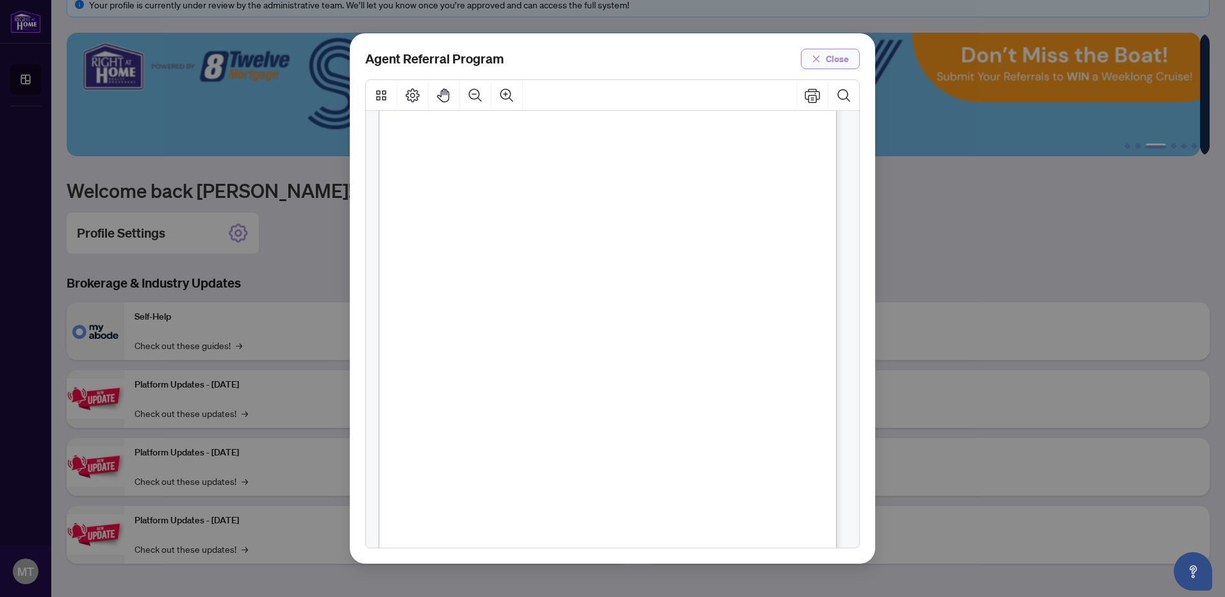
click at [836, 63] on span "Close" at bounding box center [837, 59] width 23 height 21
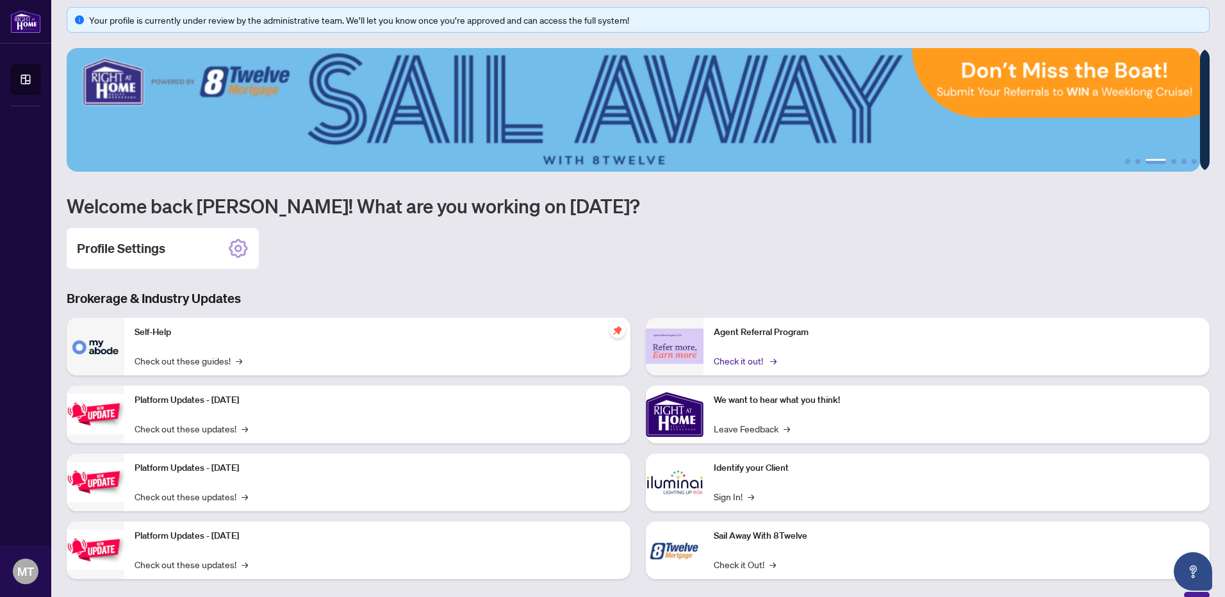
scroll to position [0, 0]
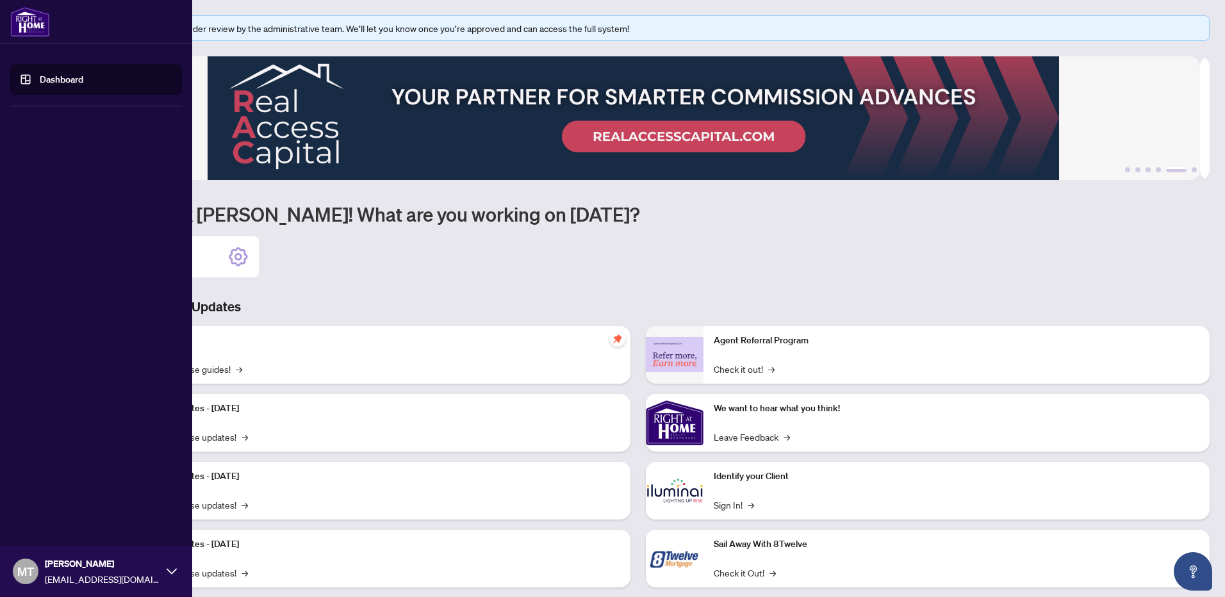
click at [30, 17] on img at bounding box center [30, 21] width 40 height 31
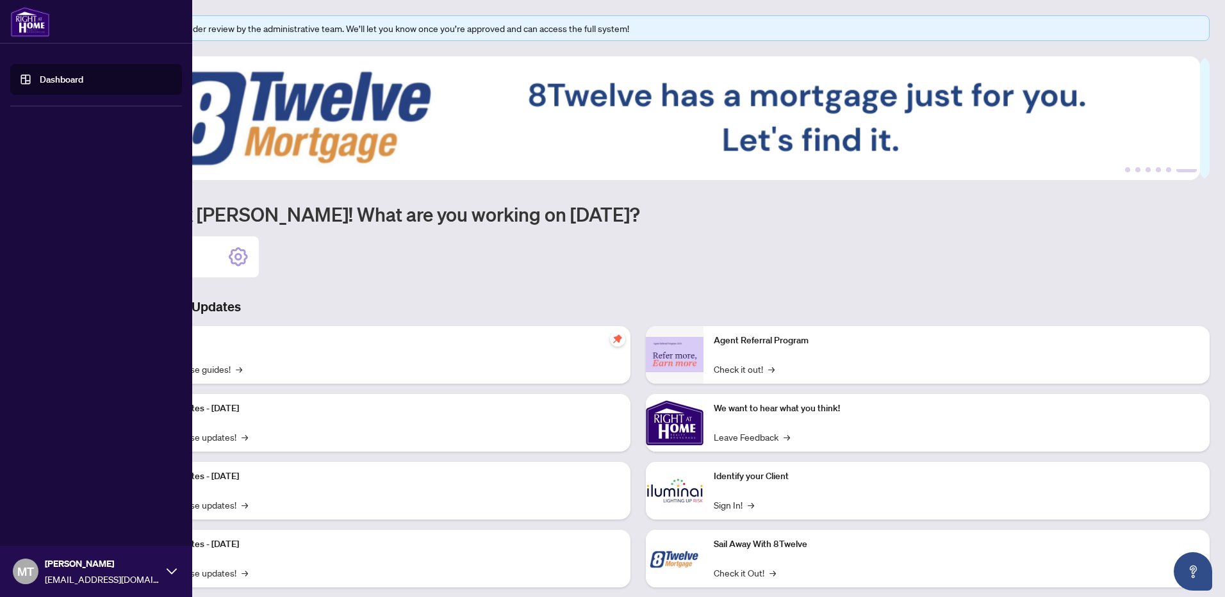
click at [29, 17] on img at bounding box center [30, 21] width 40 height 31
click at [63, 77] on link "Dashboard" at bounding box center [62, 80] width 44 height 12
